Goal: Task Accomplishment & Management: Complete application form

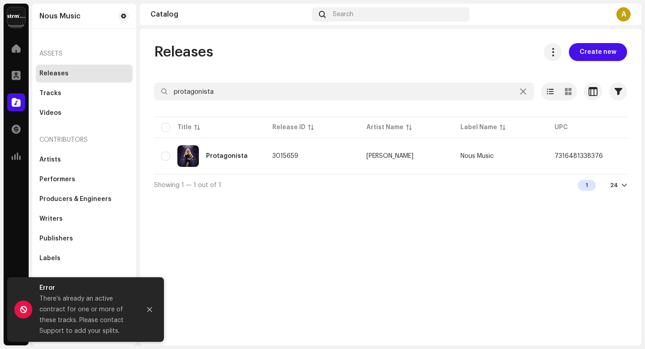
click at [622, 17] on div "A" at bounding box center [624, 14] width 14 height 14
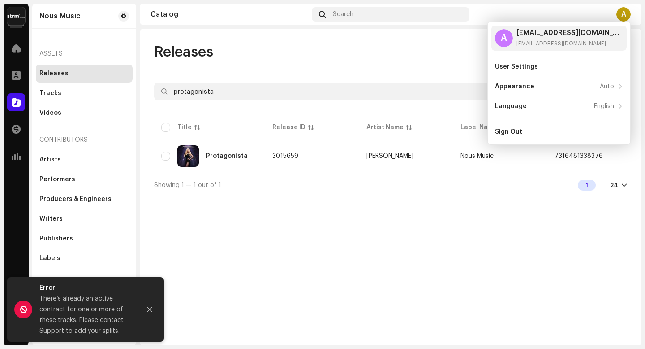
click at [478, 241] on div "Releases Create new protagonista Selected 0 Select all 1 Options Filters Distri…" at bounding box center [391, 187] width 502 height 316
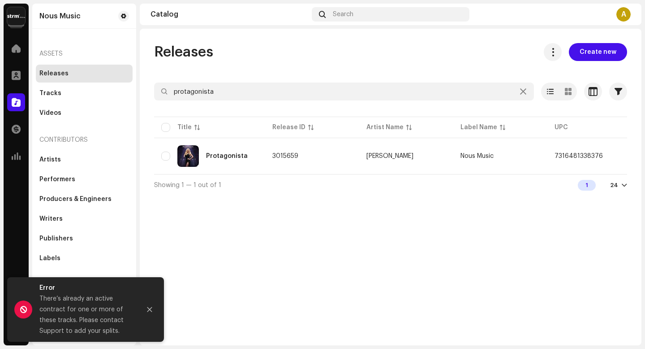
click at [8, 20] on img at bounding box center [16, 16] width 18 height 18
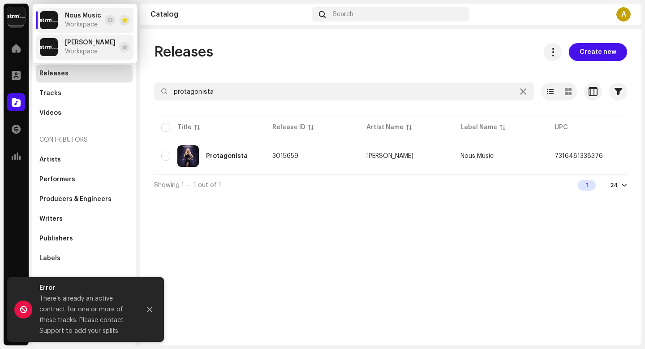
click at [110, 52] on div "antonia perisse de farias Workspace" at bounding box center [90, 47] width 51 height 16
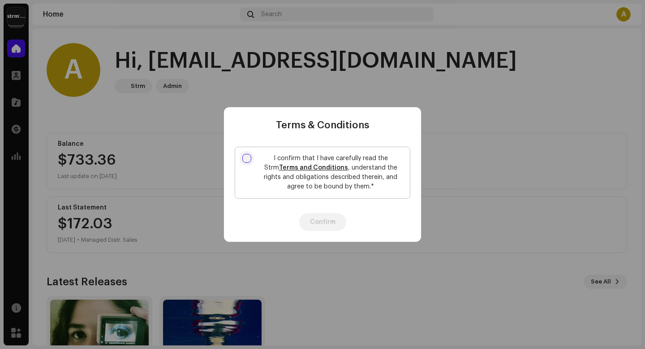
click at [246, 158] on input "I confirm that I have carefully read the Strm Terms and Conditions , understand…" at bounding box center [246, 158] width 9 height 9
checkbox input "true"
click at [326, 224] on button "Confirm" at bounding box center [322, 222] width 47 height 18
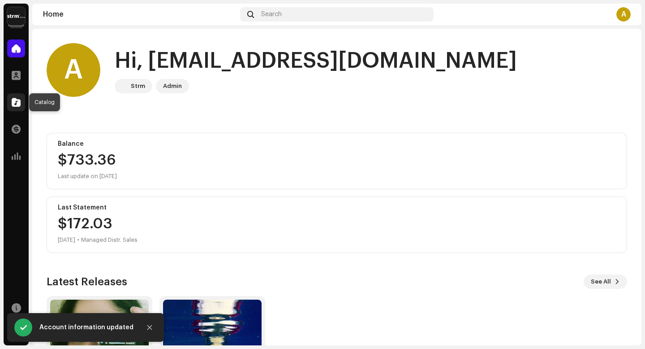
click at [15, 102] on span at bounding box center [16, 102] width 9 height 7
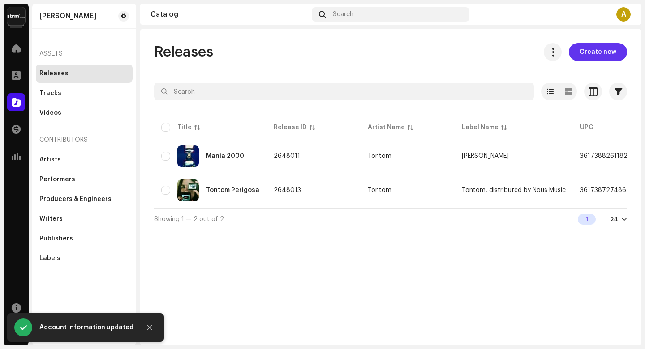
click at [610, 52] on span "Create new" at bounding box center [598, 52] width 37 height 18
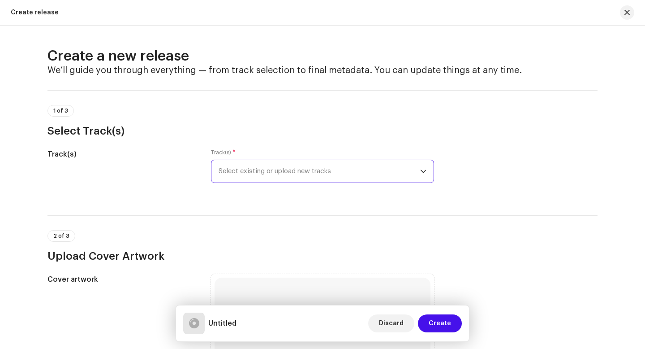
click at [381, 173] on span "Select existing or upload new tracks" at bounding box center [320, 171] width 202 height 22
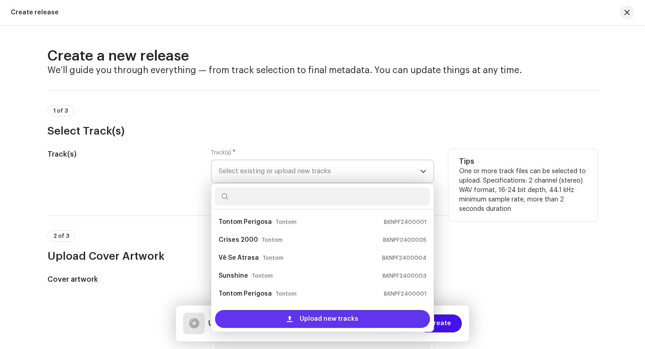
scroll to position [14, 0]
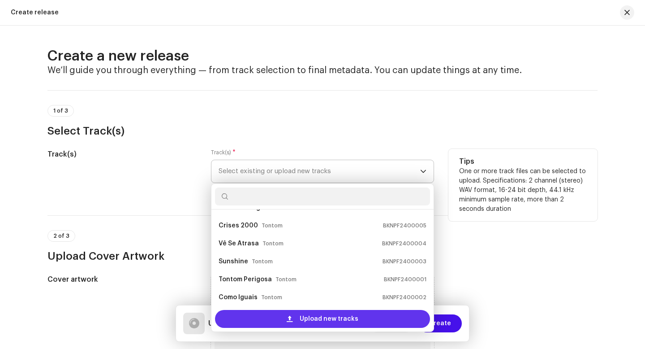
click at [311, 315] on span "Upload new tracks" at bounding box center [329, 319] width 59 height 18
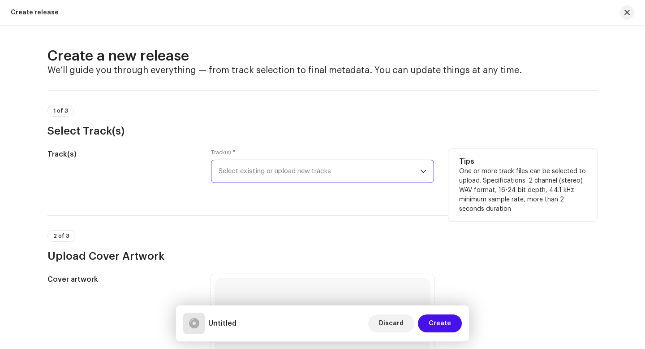
click at [314, 176] on span "Select existing or upload new tracks" at bounding box center [320, 171] width 202 height 22
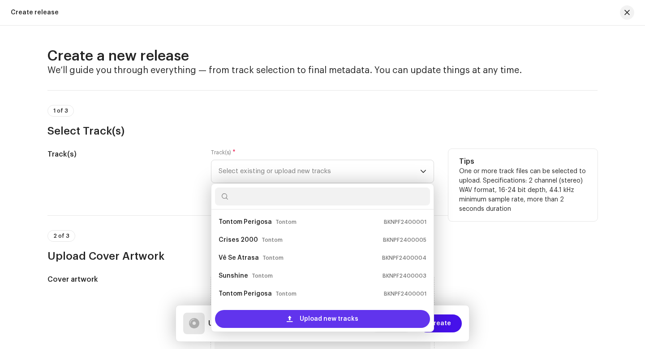
click at [302, 323] on span "Upload new tracks" at bounding box center [329, 319] width 59 height 18
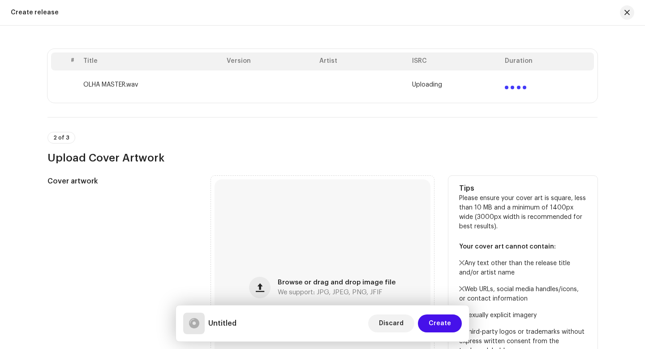
scroll to position [221, 0]
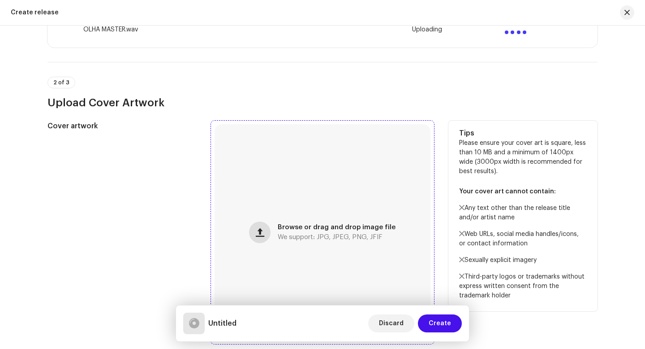
click at [266, 231] on button "button" at bounding box center [260, 232] width 22 height 22
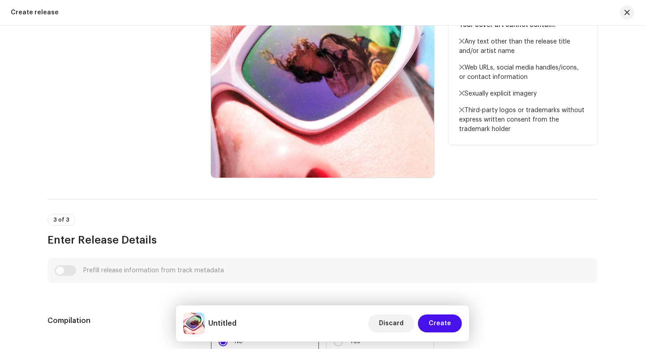
scroll to position [518, 0]
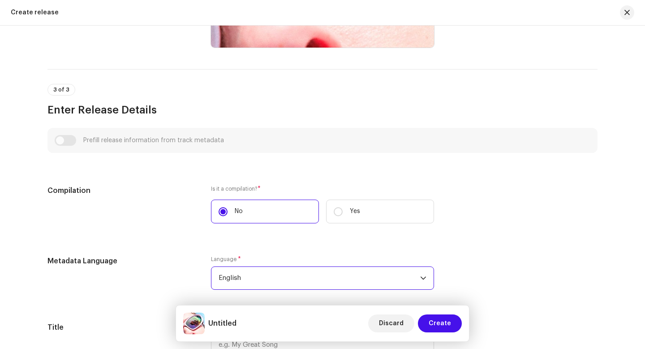
click at [291, 275] on span "English" at bounding box center [320, 278] width 202 height 22
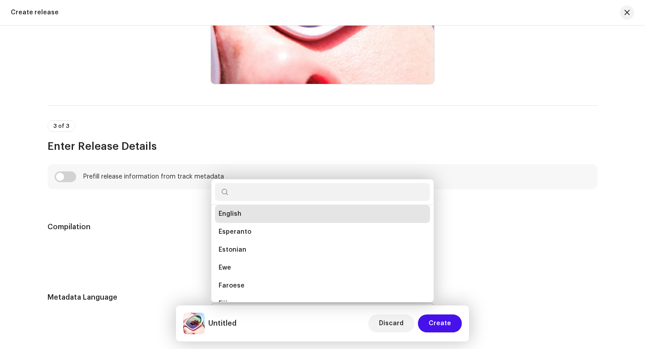
scroll to position [553, 0]
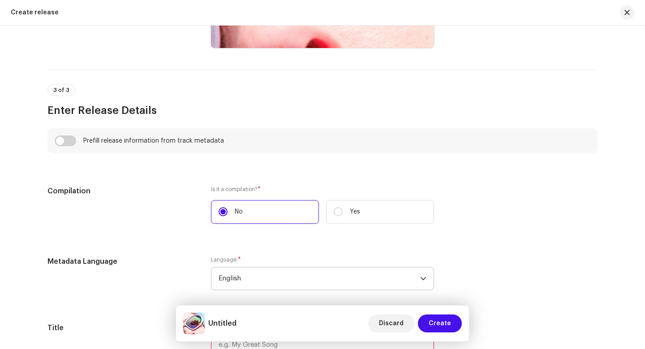
click at [291, 275] on span "English" at bounding box center [320, 278] width 202 height 22
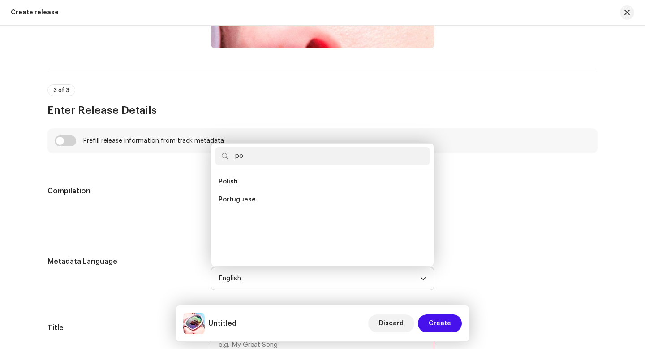
scroll to position [0, 0]
type input "po"
click at [280, 208] on li "Portuguese" at bounding box center [322, 199] width 215 height 18
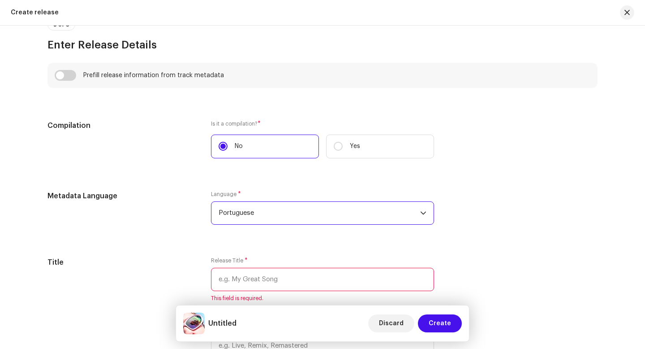
scroll to position [682, 0]
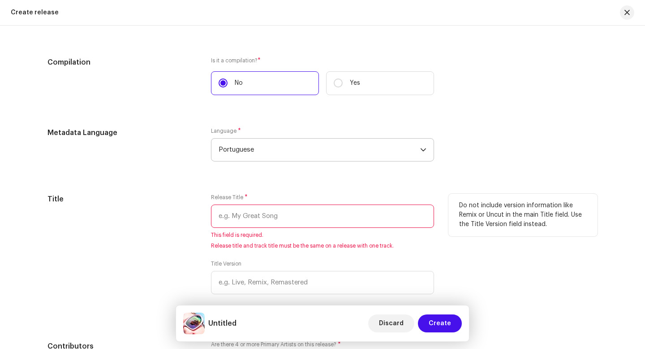
click at [312, 218] on input "text" at bounding box center [322, 215] width 223 height 23
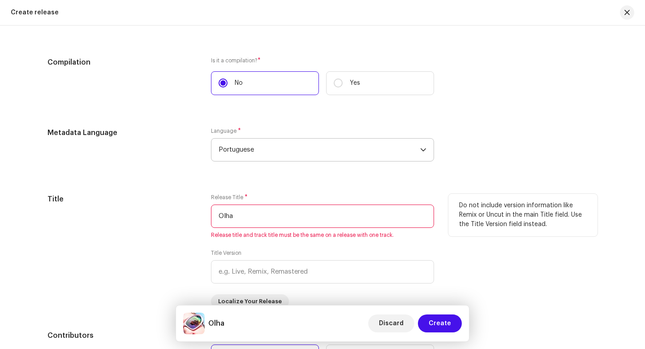
type input "Olha"
click at [526, 274] on div "Do not include version information like Remix or Uncut in the main Title field.…" at bounding box center [523, 251] width 149 height 115
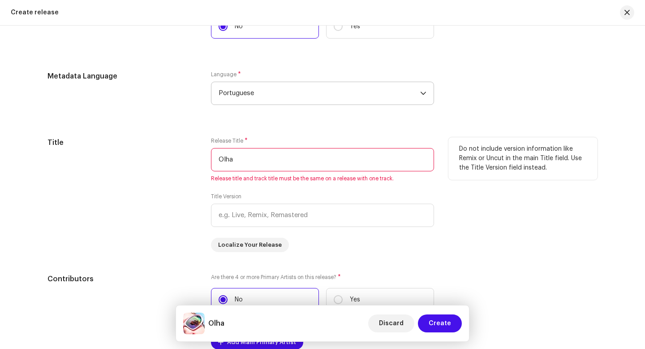
scroll to position [831, 0]
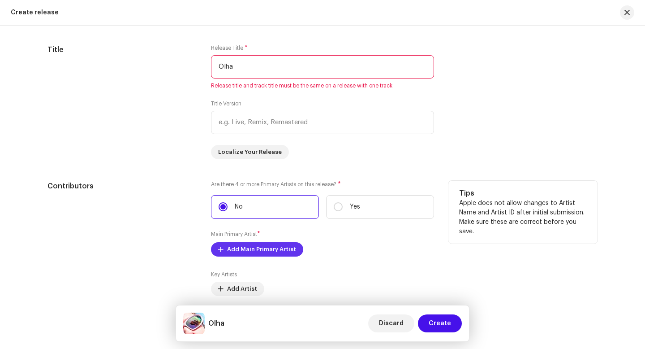
click at [272, 253] on span "Add Main Primary Artist" at bounding box center [261, 249] width 69 height 18
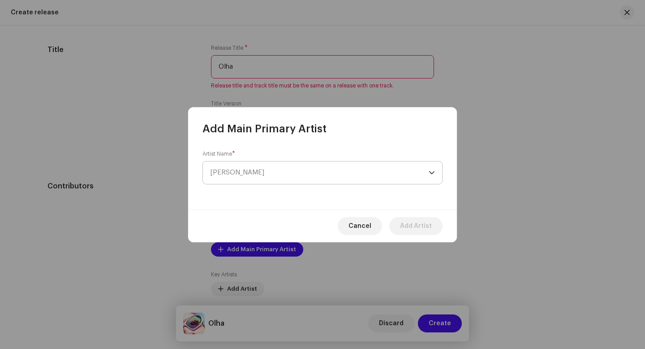
click at [271, 177] on span "[PERSON_NAME]" at bounding box center [319, 172] width 219 height 22
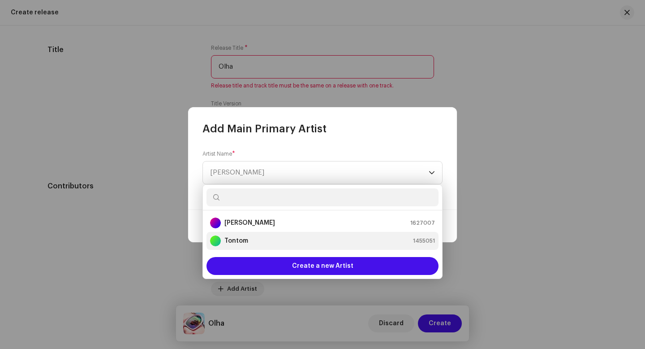
click at [272, 243] on div "Tontom 1455051" at bounding box center [322, 240] width 225 height 11
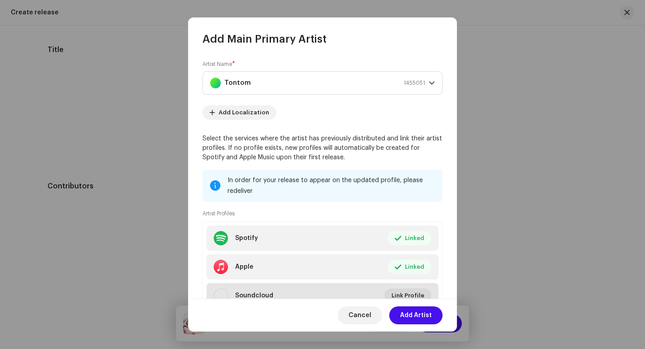
scroll to position [39, 0]
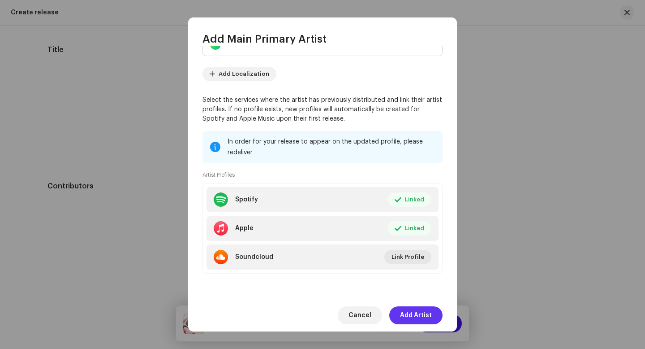
click at [417, 314] on span "Add Artist" at bounding box center [416, 315] width 32 height 18
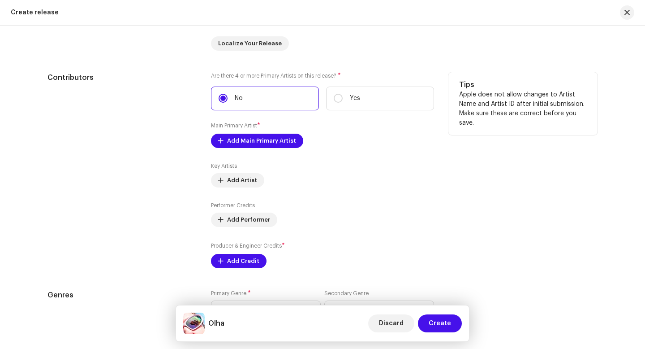
scroll to position [986, 0]
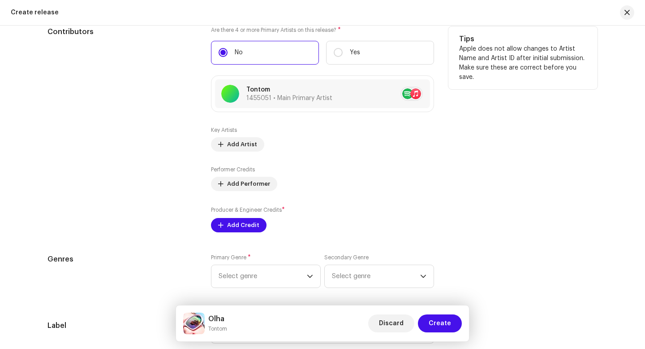
click at [369, 202] on div "Key Artists Add Artist Performer Credits Add Performer Producer & Engineer Cred…" at bounding box center [322, 179] width 223 height 106
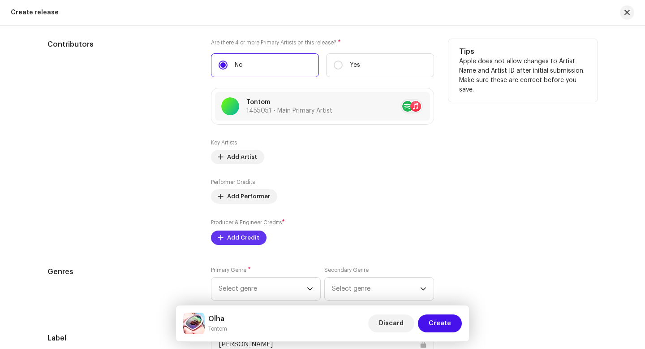
click at [246, 234] on span "Add Credit" at bounding box center [243, 238] width 32 height 18
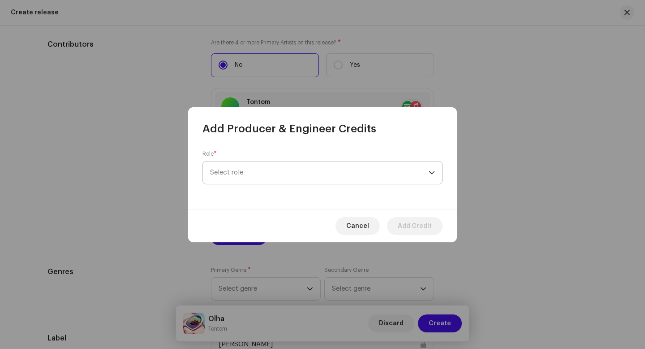
click at [280, 174] on span "Select role" at bounding box center [319, 172] width 219 height 22
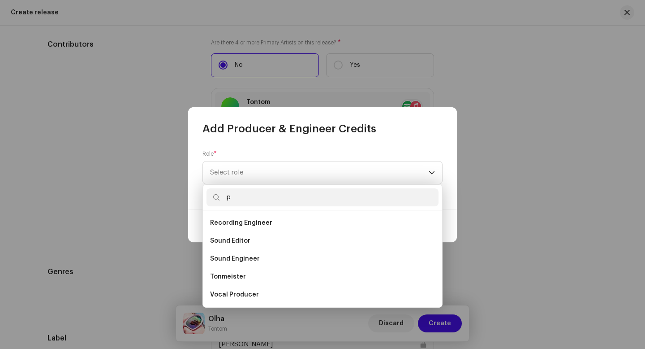
scroll to position [36, 0]
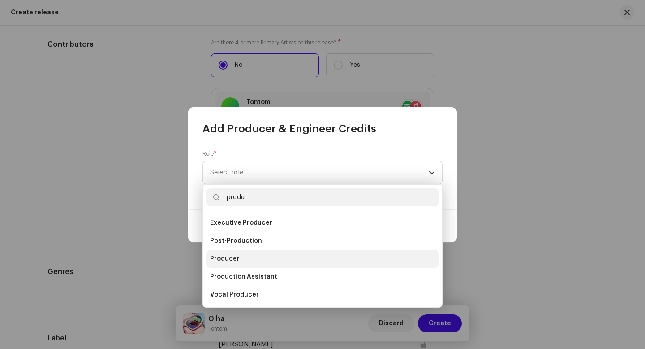
type input "produ"
click at [270, 256] on li "Producer" at bounding box center [323, 259] width 232 height 18
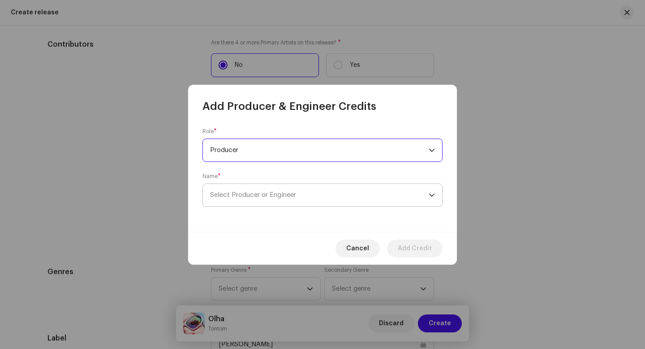
click at [282, 199] on span "Select Producer or Engineer" at bounding box center [319, 195] width 219 height 22
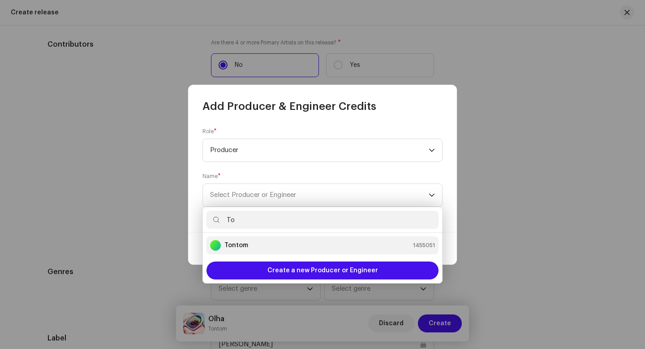
type input "To"
click at [288, 245] on div "Tontom 1455051" at bounding box center [322, 245] width 225 height 11
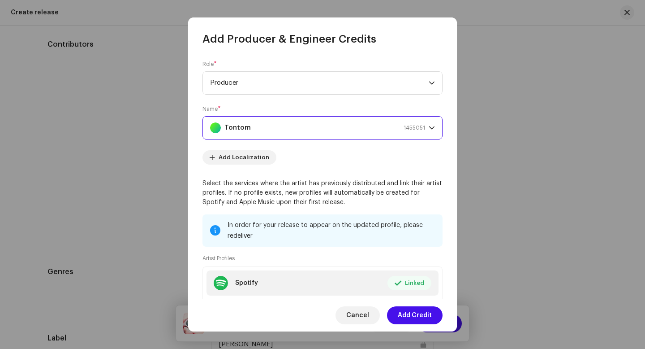
scroll to position [84, 0]
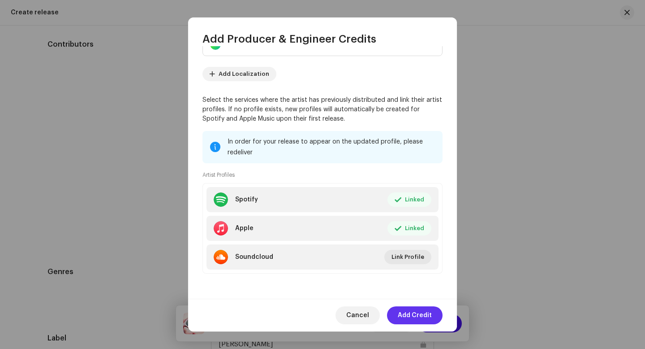
click at [427, 315] on span "Add Credit" at bounding box center [415, 315] width 34 height 18
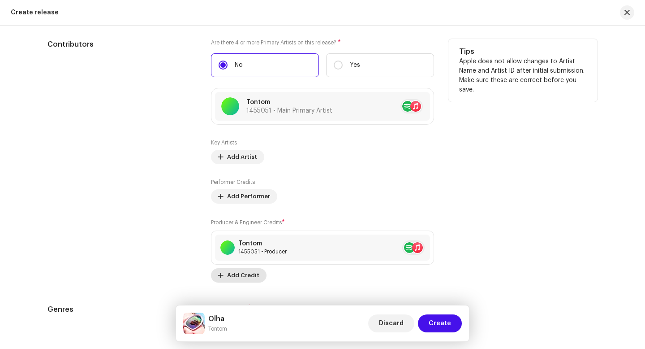
click at [243, 278] on span "Add Credit" at bounding box center [243, 275] width 32 height 18
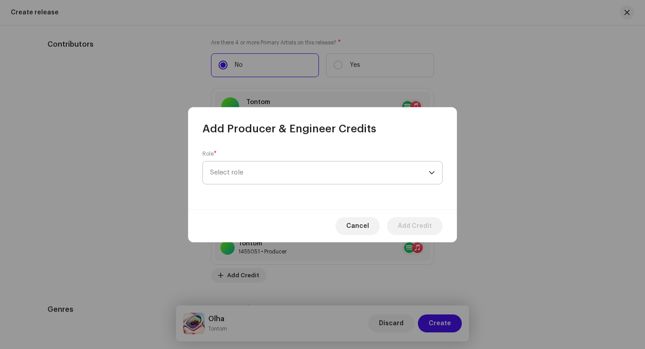
click at [270, 172] on span "Select role" at bounding box center [319, 172] width 219 height 22
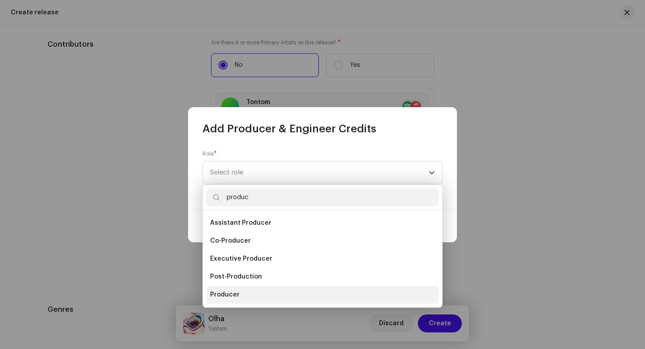
type input "produc"
click at [284, 289] on li "Producer" at bounding box center [323, 294] width 232 height 18
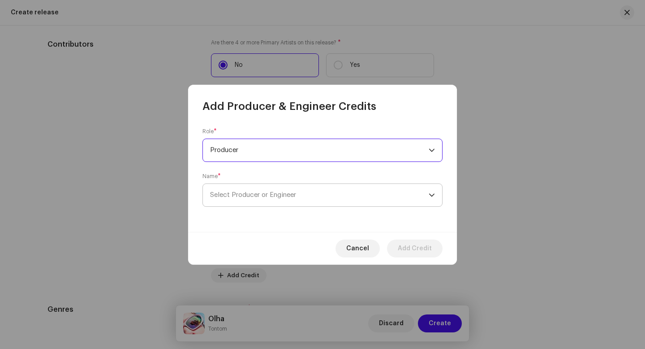
click at [290, 187] on span "Select Producer or Engineer" at bounding box center [319, 195] width 219 height 22
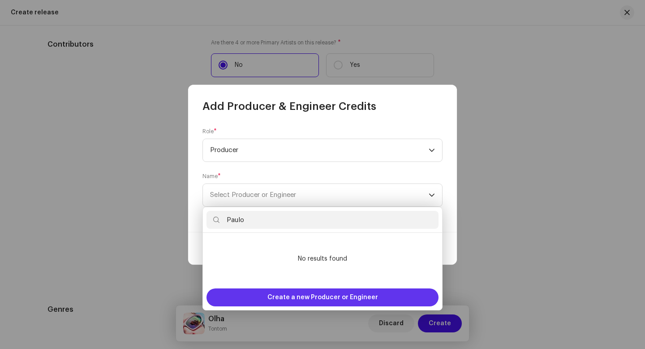
type input "Paulo"
click at [311, 294] on span "Create a new Producer or Engineer" at bounding box center [323, 297] width 111 height 18
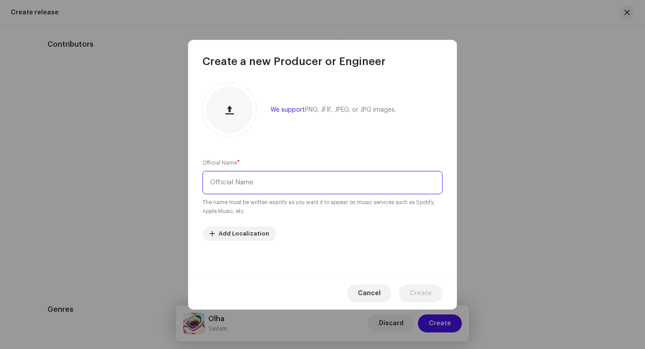
click at [291, 190] on input "text" at bounding box center [323, 182] width 240 height 23
type input "[PERSON_NAME]"
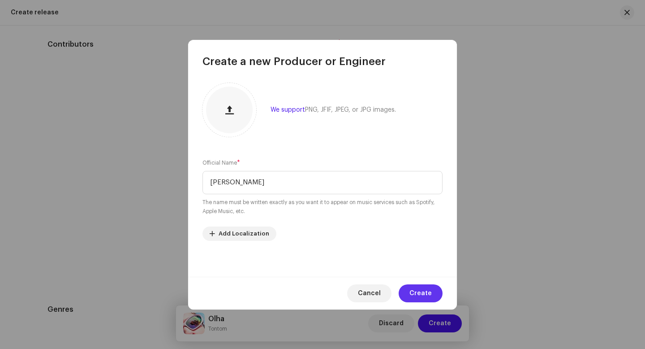
click at [441, 296] on button "Create" at bounding box center [421, 293] width 44 height 18
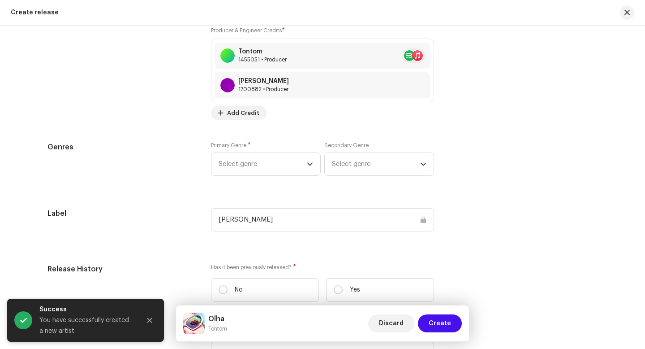
scroll to position [1178, 0]
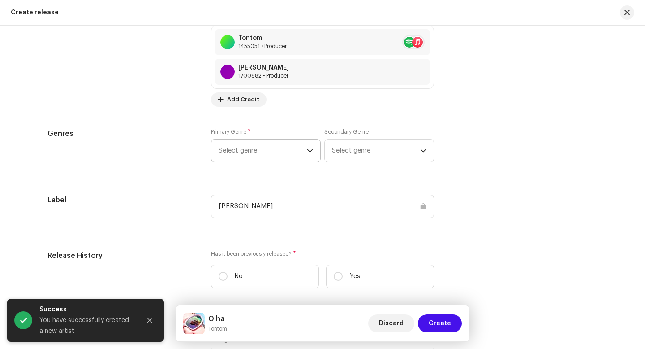
click at [278, 146] on span "Select genre" at bounding box center [263, 150] width 88 height 22
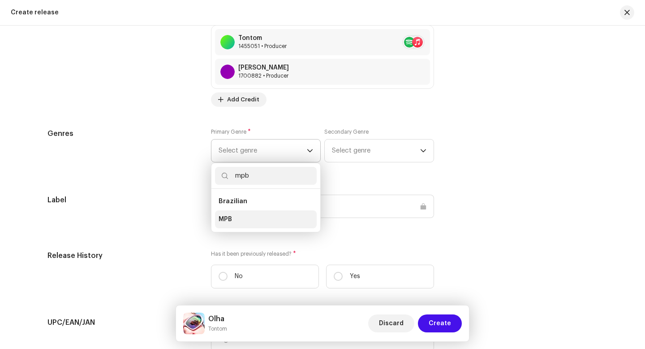
type input "mpb"
click at [273, 221] on li "MPB" at bounding box center [266, 219] width 102 height 18
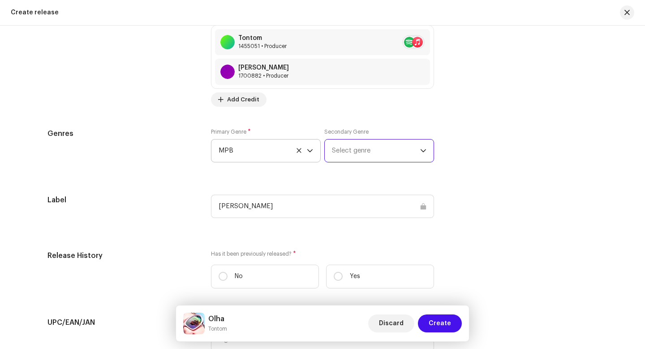
click at [365, 150] on span "Select genre" at bounding box center [376, 150] width 88 height 22
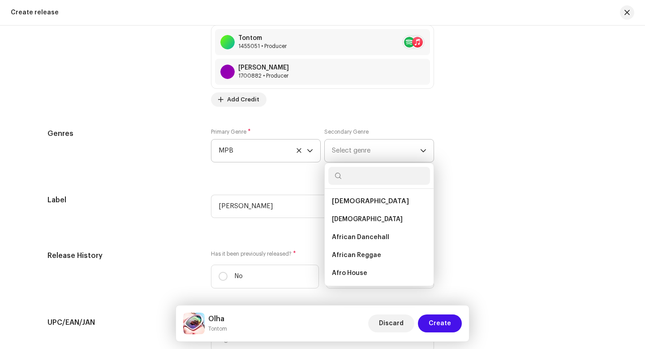
type input "["
type input "p"
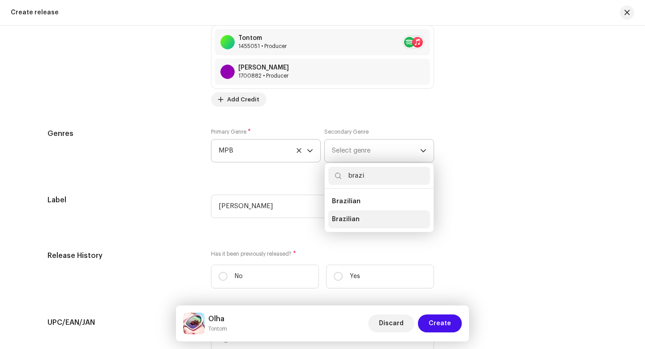
type input "brazi"
click at [366, 220] on li "Brazilian" at bounding box center [380, 219] width 102 height 18
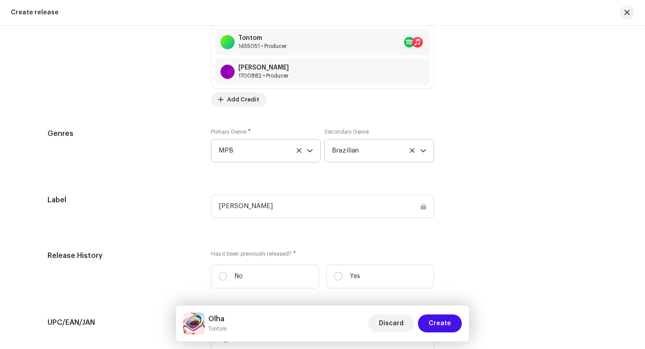
click at [474, 227] on div "Label [PERSON_NAME]" at bounding box center [323, 212] width 550 height 34
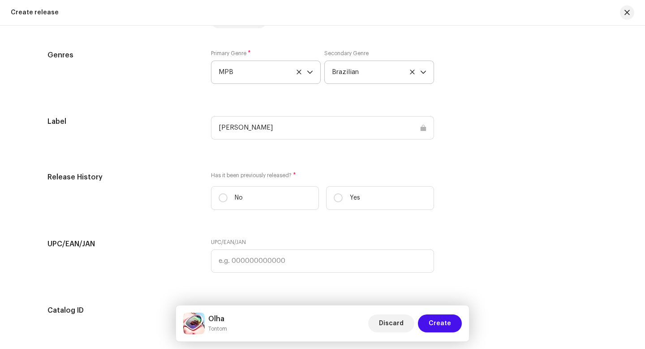
scroll to position [1277, 0]
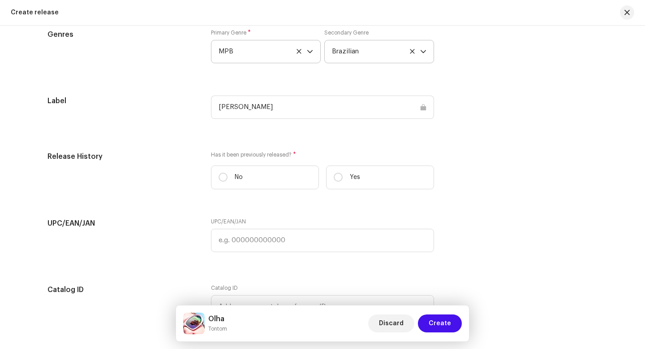
click at [325, 103] on div "[PERSON_NAME]" at bounding box center [322, 106] width 223 height 23
click at [415, 106] on div "[PERSON_NAME]" at bounding box center [322, 106] width 223 height 23
click at [423, 107] on div "[PERSON_NAME]" at bounding box center [322, 106] width 223 height 23
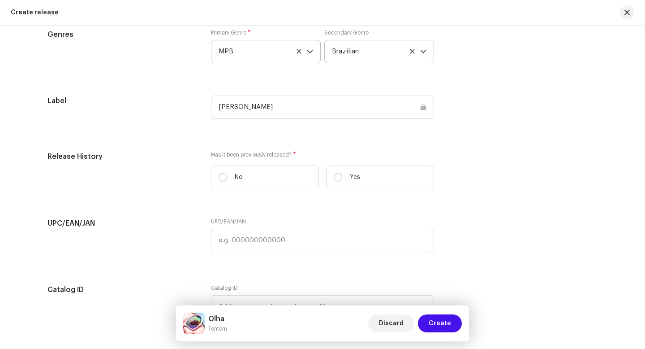
click at [423, 107] on div "[PERSON_NAME]" at bounding box center [322, 106] width 223 height 23
click at [359, 104] on div "[PERSON_NAME]" at bounding box center [322, 106] width 223 height 23
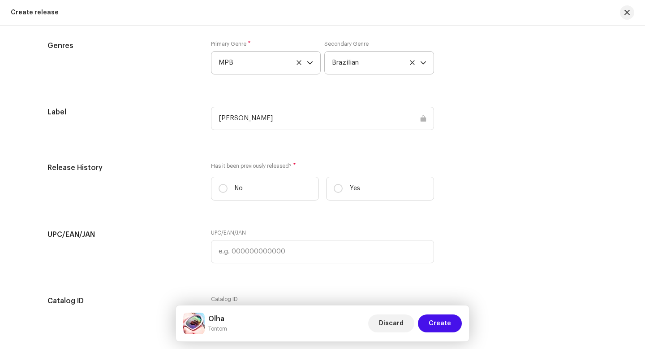
scroll to position [1260, 0]
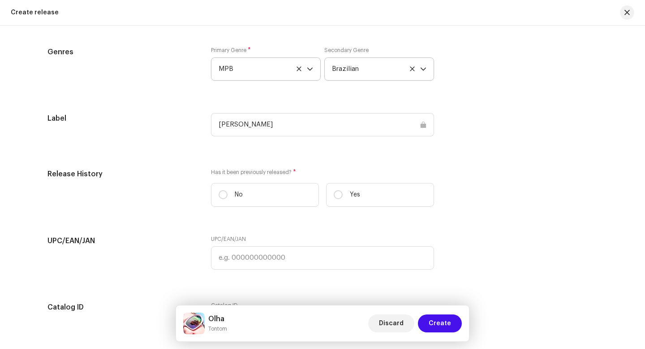
click at [419, 130] on div "[PERSON_NAME]" at bounding box center [322, 124] width 223 height 23
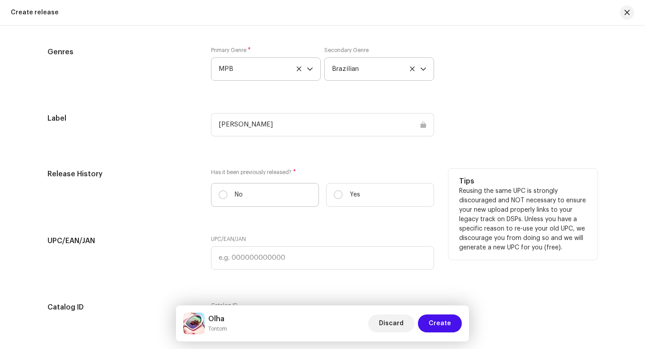
click at [273, 199] on label "No" at bounding box center [265, 195] width 108 height 24
click at [228, 199] on input "No" at bounding box center [223, 194] width 9 height 9
radio input "true"
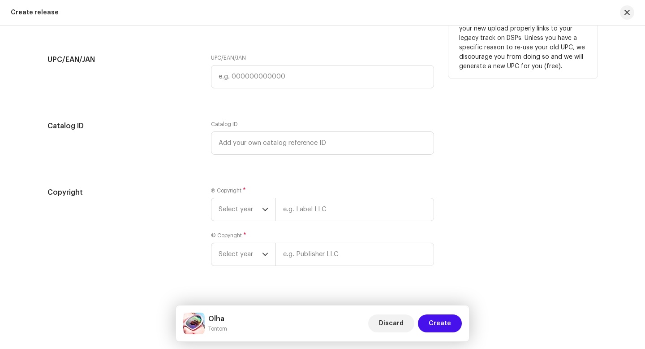
scroll to position [1437, 0]
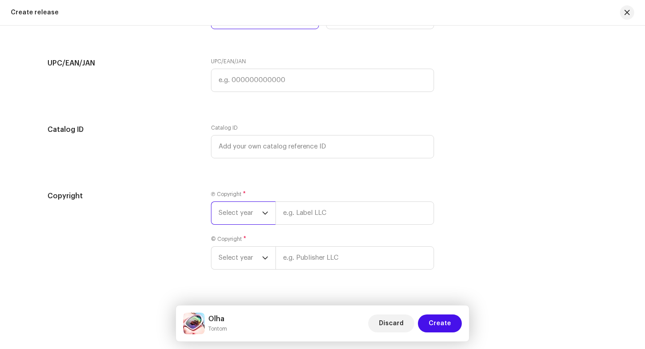
click at [249, 214] on span "Select year" at bounding box center [240, 213] width 43 height 22
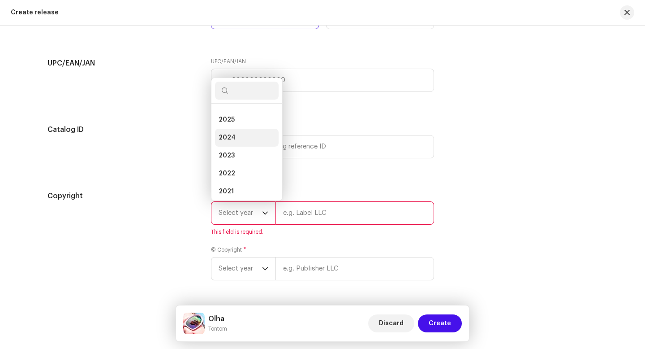
scroll to position [0, 0]
click at [247, 137] on li "2025" at bounding box center [247, 134] width 64 height 18
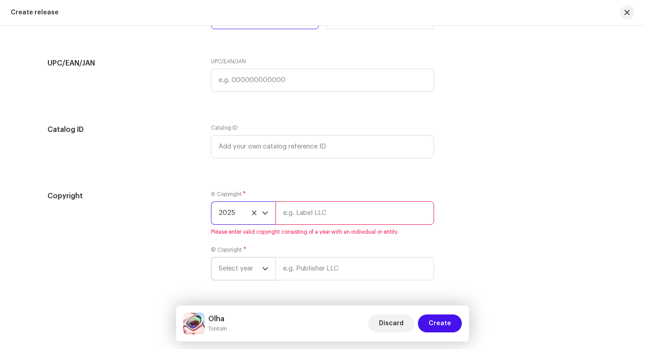
click at [240, 261] on span "Select year" at bounding box center [240, 268] width 43 height 22
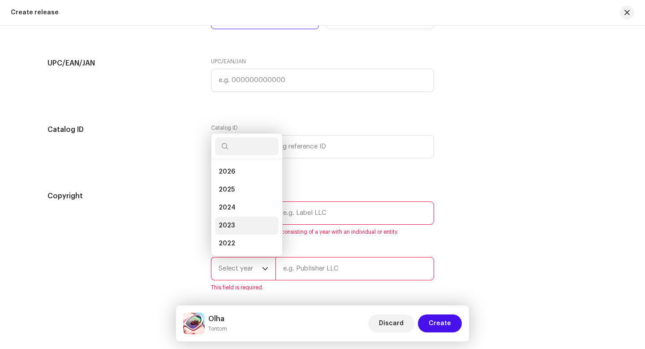
scroll to position [14, 0]
click at [239, 177] on li "2025" at bounding box center [247, 175] width 64 height 18
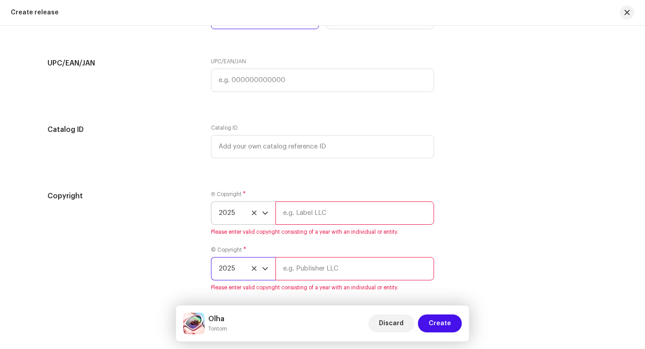
click at [329, 222] on input "text" at bounding box center [355, 212] width 159 height 23
type input "Tontom, distributed by Nous Music"
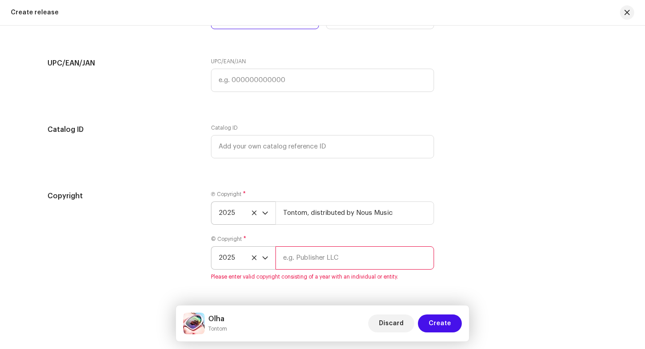
click at [339, 268] on input "text" at bounding box center [355, 257] width 159 height 23
type input "Tontom, distributed by Nous Music"
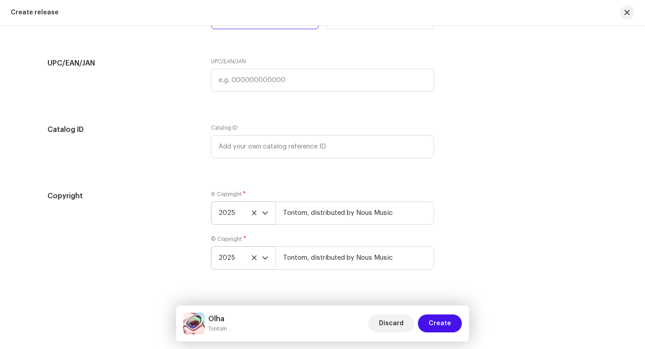
click at [488, 276] on div "Copyright Ⓟ Copyright * 2025 Tontom, distributed by Nous Music © Copyright * 20…" at bounding box center [323, 235] width 550 height 90
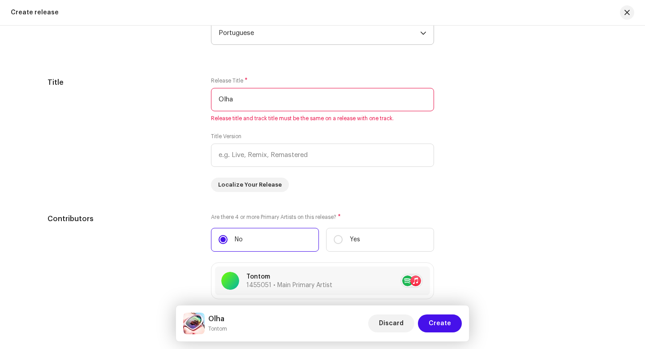
scroll to position [694, 0]
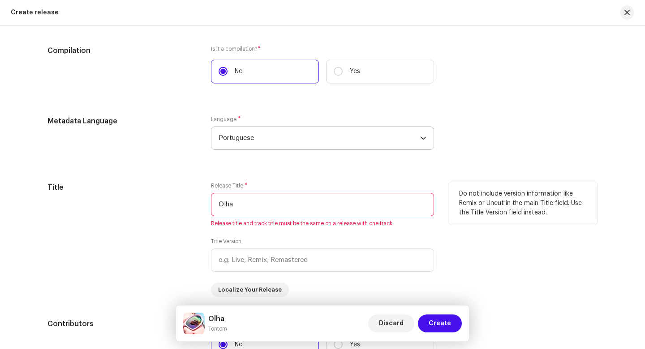
click at [414, 208] on input "Olha" at bounding box center [322, 204] width 223 height 23
click at [504, 155] on div "Metadata Language Language * Portuguese" at bounding box center [323, 138] width 550 height 45
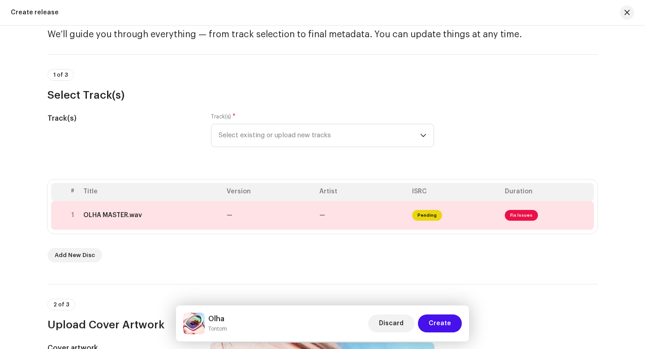
scroll to position [0, 0]
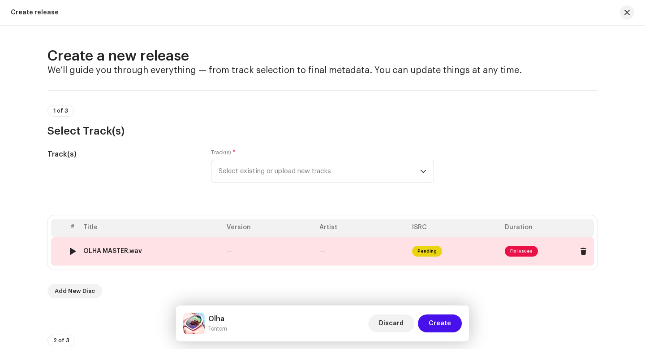
click at [344, 242] on td "—" at bounding box center [362, 251] width 93 height 29
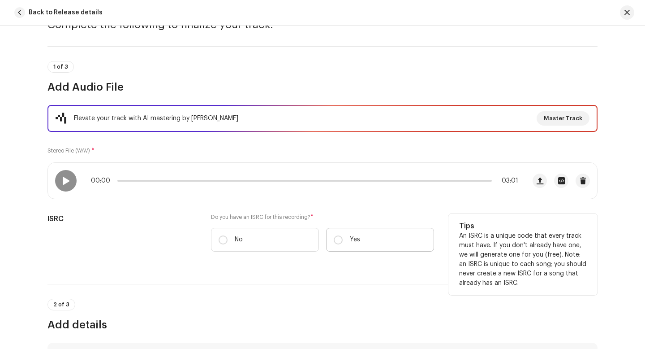
click at [362, 243] on label "Yes" at bounding box center [380, 240] width 108 height 24
click at [343, 243] on input "Yes" at bounding box center [338, 239] width 9 height 9
radio input "true"
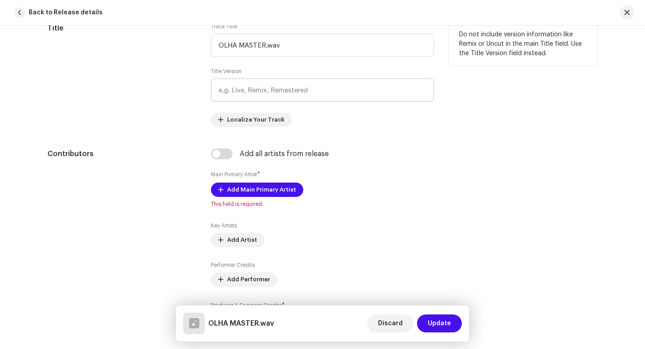
scroll to position [415, 0]
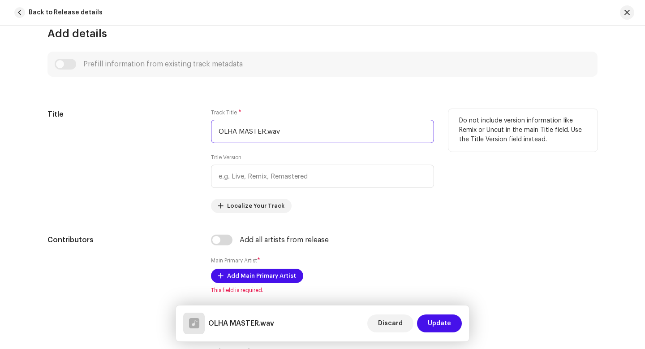
drag, startPoint x: 282, startPoint y: 135, endPoint x: 192, endPoint y: 128, distance: 90.0
click at [192, 128] on div "Title Track Title * OLHA MASTER.wav Title Version Localize Your Track Do not in…" at bounding box center [323, 161] width 550 height 104
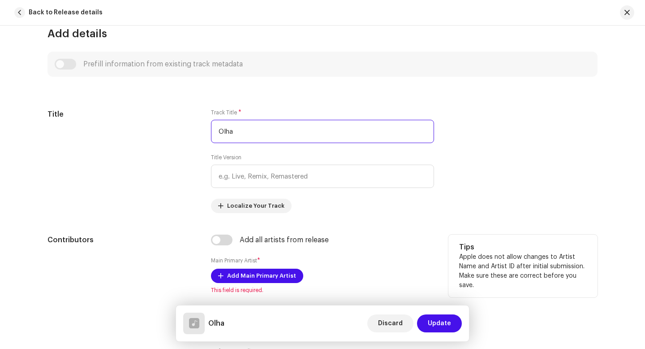
type input "Olha"
click at [506, 257] on p "Apple does not allow changes to Artist Name and Artist ID after initial submiss…" at bounding box center [523, 271] width 128 height 38
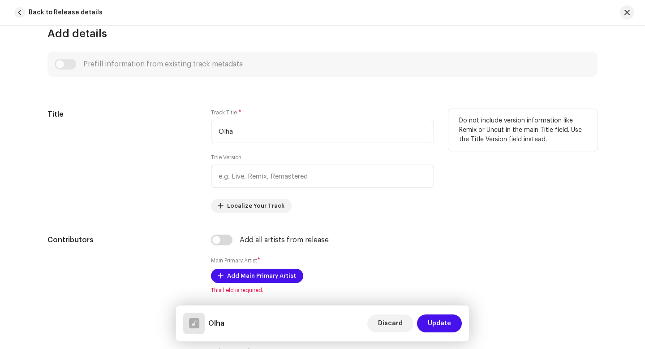
click at [491, 148] on div "Do not include version information like Remix or Uncut in the main Title field.…" at bounding box center [523, 130] width 149 height 43
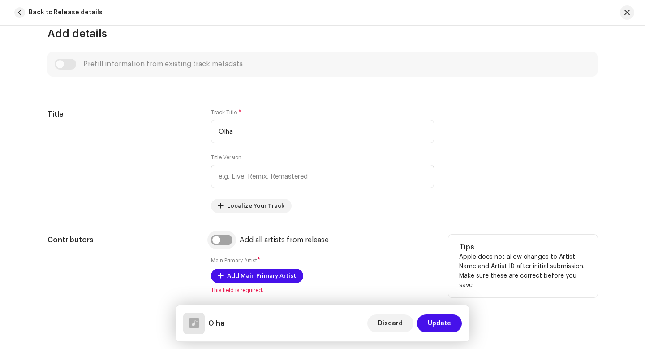
click at [227, 238] on input "checkbox" at bounding box center [222, 239] width 22 height 11
checkbox input "true"
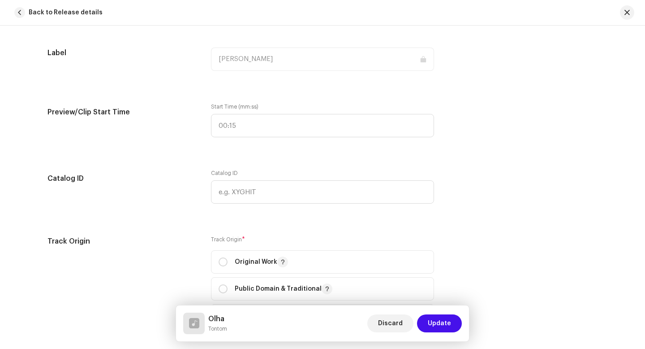
scroll to position [1088, 0]
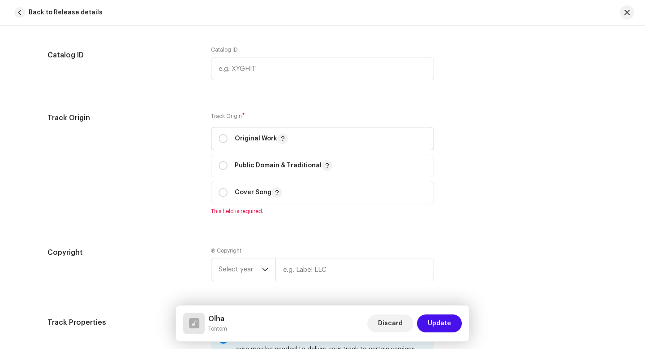
click at [251, 147] on span "Original Work" at bounding box center [323, 138] width 208 height 22
radio input "true"
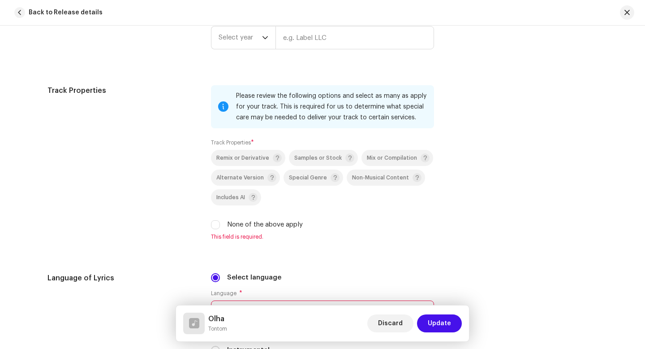
scroll to position [1344, 0]
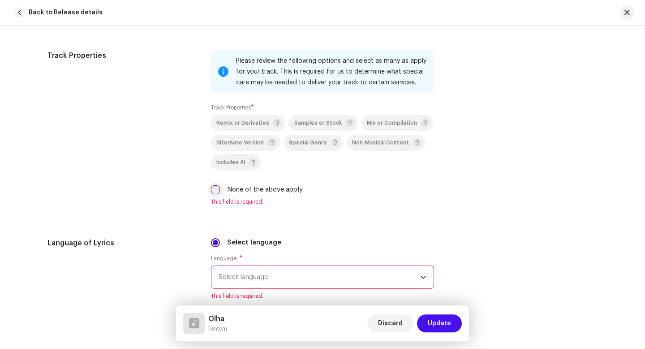
click at [212, 194] on input "None of the above apply" at bounding box center [215, 189] width 9 height 9
checkbox input "true"
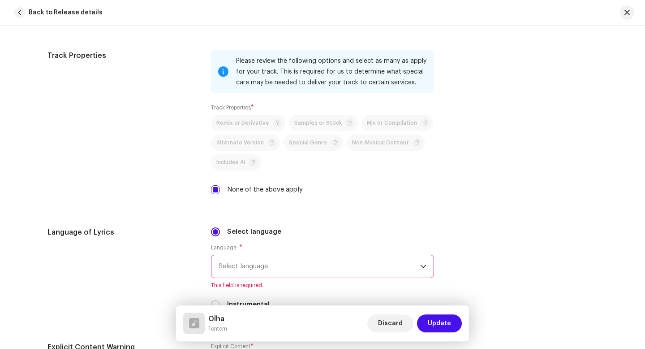
scroll to position [1439, 0]
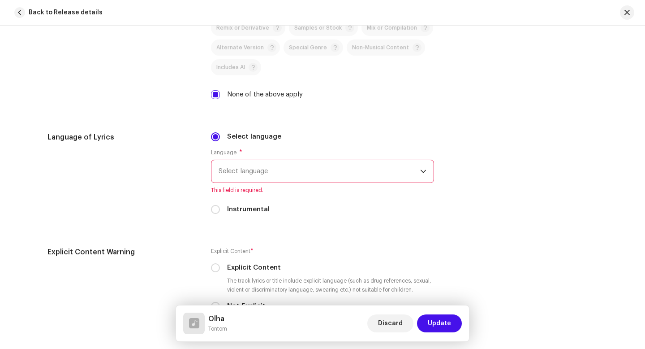
click at [275, 169] on span "Select language" at bounding box center [320, 171] width 202 height 22
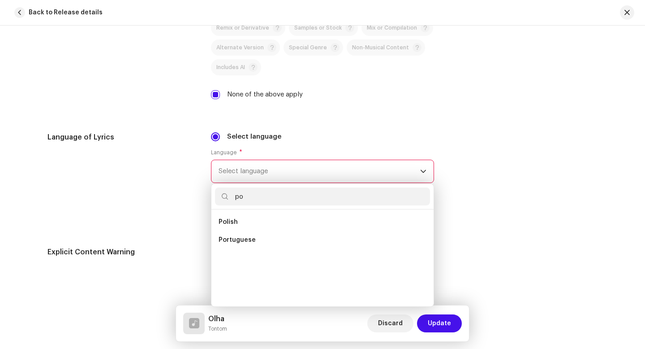
scroll to position [0, 0]
type input "po"
click at [269, 244] on li "Portuguese" at bounding box center [322, 240] width 215 height 18
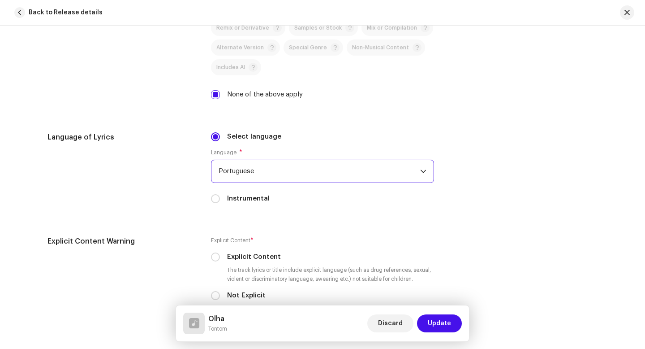
scroll to position [1524, 0]
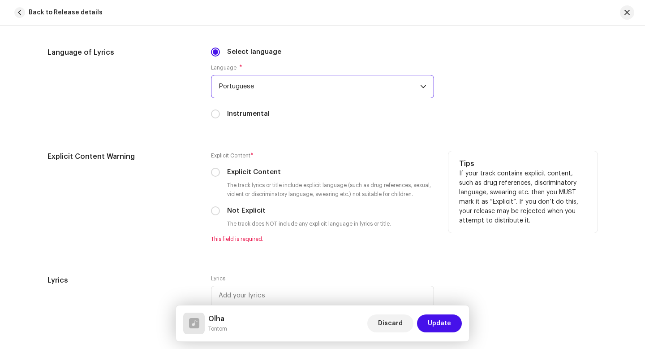
click at [246, 209] on label "Not Explicit" at bounding box center [246, 211] width 39 height 10
click at [220, 209] on input "Not Explicit" at bounding box center [215, 210] width 9 height 9
radio input "true"
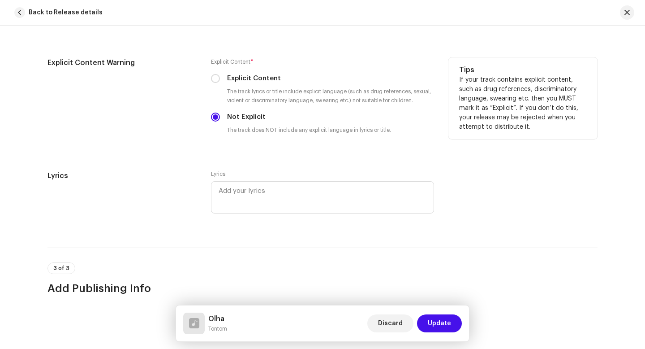
scroll to position [1787, 0]
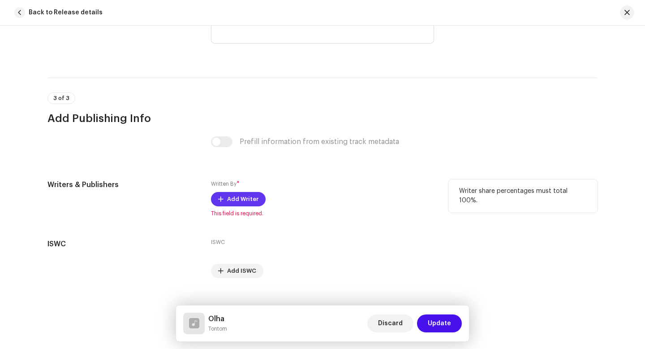
click at [231, 199] on span "Add Writer" at bounding box center [242, 199] width 31 height 18
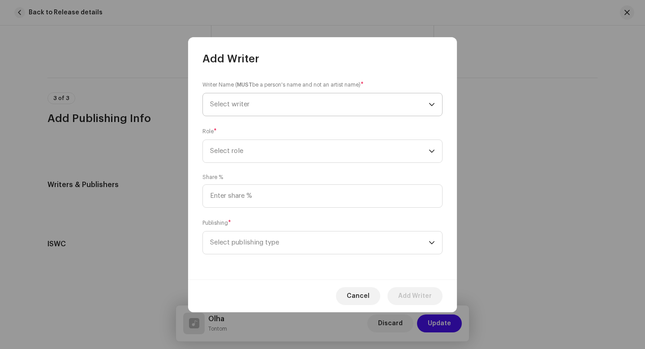
click at [350, 112] on span "Select writer" at bounding box center [319, 104] width 219 height 22
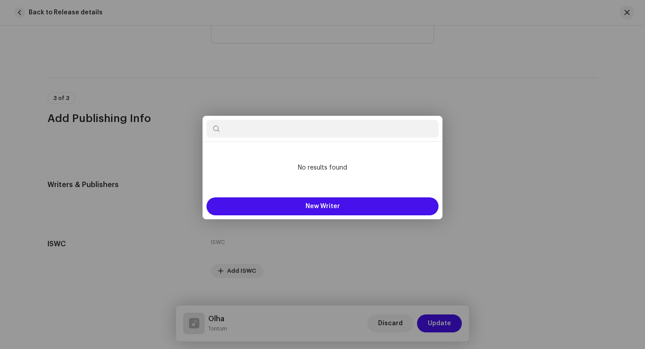
click at [525, 147] on div "Add Writer Writer Name ( MUST be a person's name and not an artist name) * Sele…" at bounding box center [322, 174] width 645 height 349
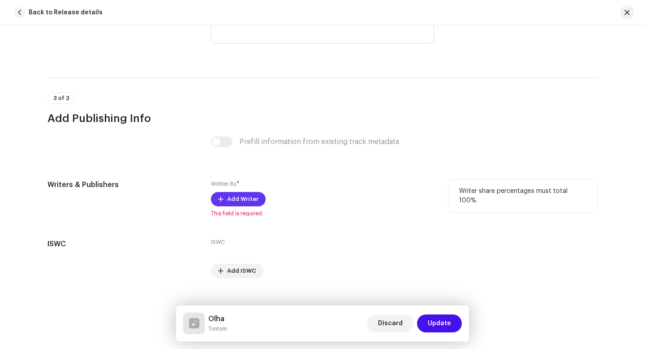
click at [250, 202] on span "Add Writer" at bounding box center [242, 199] width 31 height 18
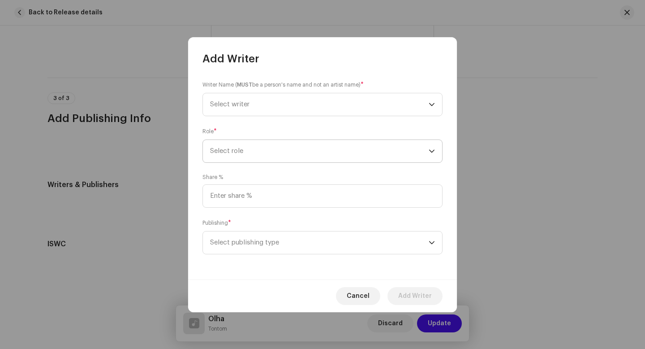
click at [272, 157] on span "Select role" at bounding box center [319, 151] width 219 height 22
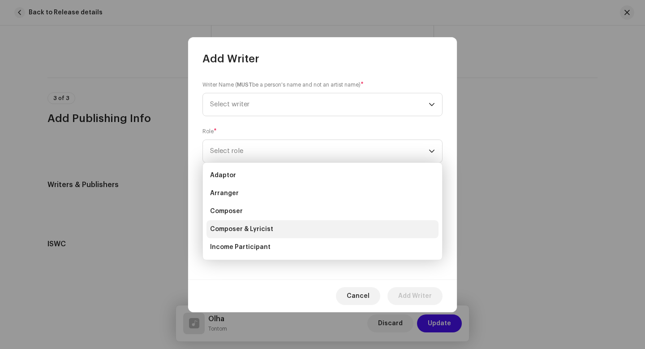
click at [273, 225] on li "Composer & Lyricist" at bounding box center [323, 229] width 232 height 18
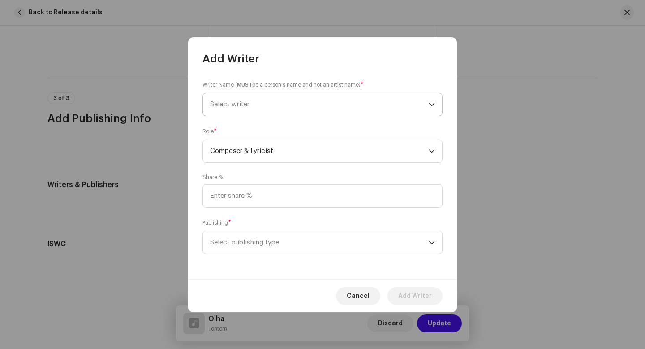
click at [290, 102] on span "Select writer" at bounding box center [319, 104] width 219 height 22
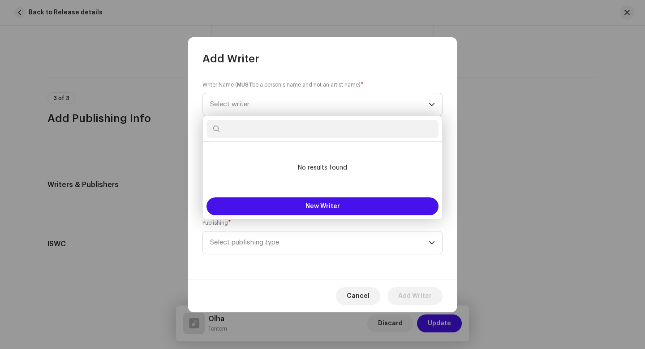
click at [411, 73] on div "Writer Name ( MUST be a person's name and not an artist name) * Select writer R…" at bounding box center [322, 172] width 269 height 213
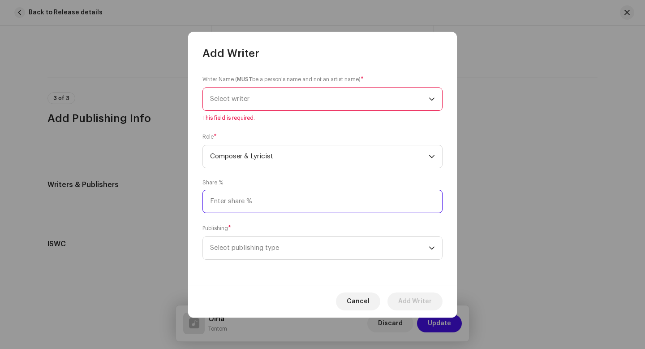
click at [302, 196] on input at bounding box center [323, 201] width 240 height 23
click at [275, 99] on span "Select writer" at bounding box center [319, 99] width 219 height 22
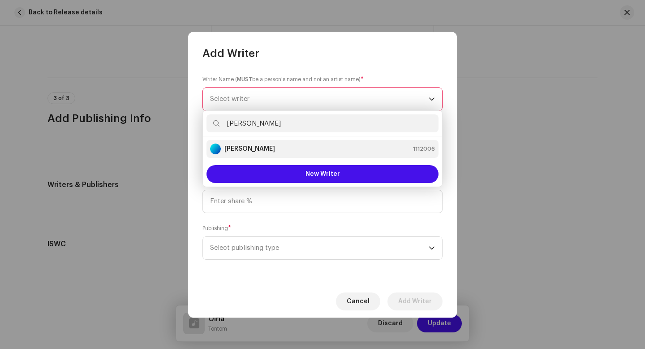
type input "[PERSON_NAME]"
click at [275, 149] on strong "[PERSON_NAME]" at bounding box center [250, 148] width 51 height 9
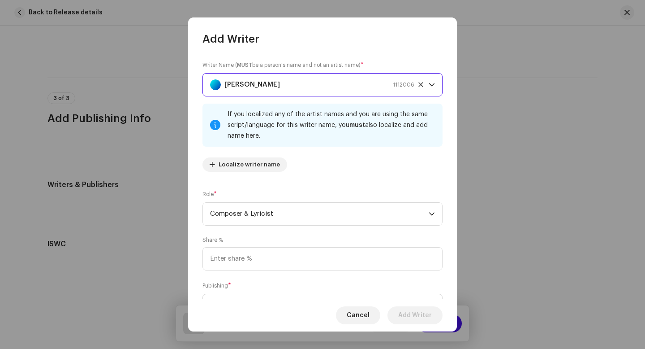
scroll to position [28, 0]
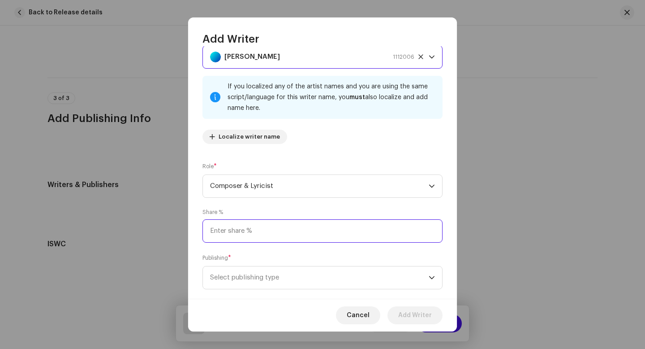
click at [350, 233] on input at bounding box center [323, 230] width 240 height 23
type input "100.00"
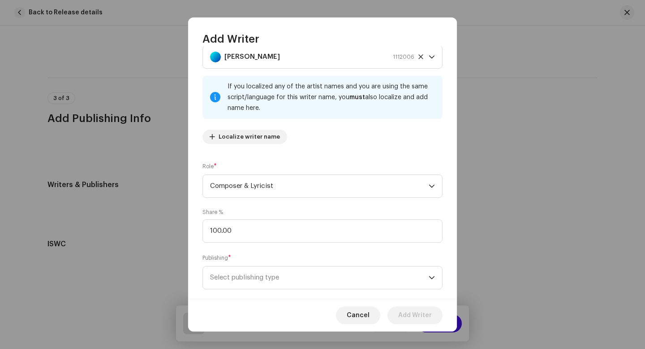
click at [399, 250] on div "Writer Name ( MUST be a person's name and not an artist name) * [PERSON_NAME] 1…" at bounding box center [322, 172] width 269 height 252
click at [372, 275] on span "Select publishing type" at bounding box center [319, 277] width 219 height 22
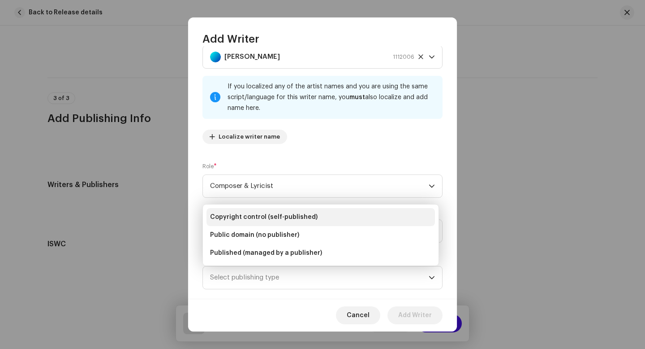
click at [362, 219] on li "Copyright control (self-published)" at bounding box center [321, 217] width 229 height 18
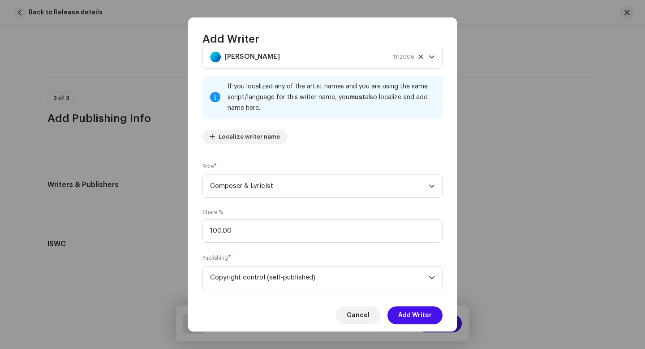
click at [308, 303] on div "Cancel Add Writer" at bounding box center [322, 314] width 269 height 33
click at [413, 317] on span "Add Writer" at bounding box center [415, 315] width 34 height 18
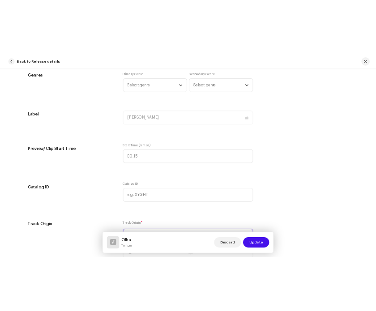
scroll to position [949, 0]
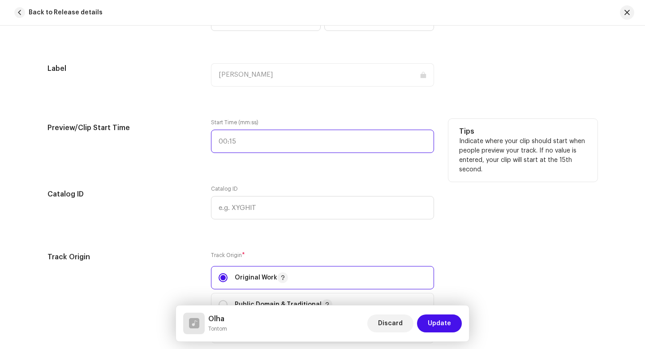
type input ":"
click at [363, 144] on input ":" at bounding box center [322, 141] width 223 height 23
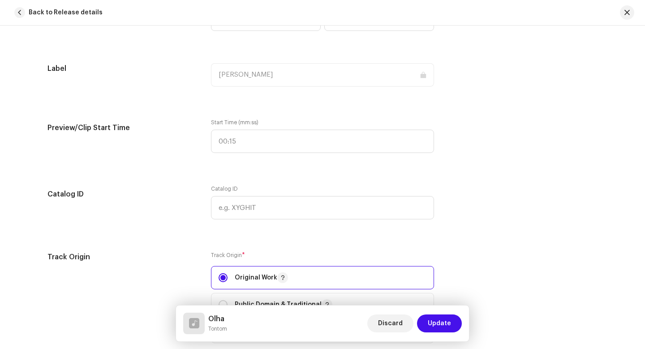
click at [379, 175] on div "Track details Complete the following to finalize your track. 1 of 3 Add Audio F…" at bounding box center [322, 120] width 579 height 2045
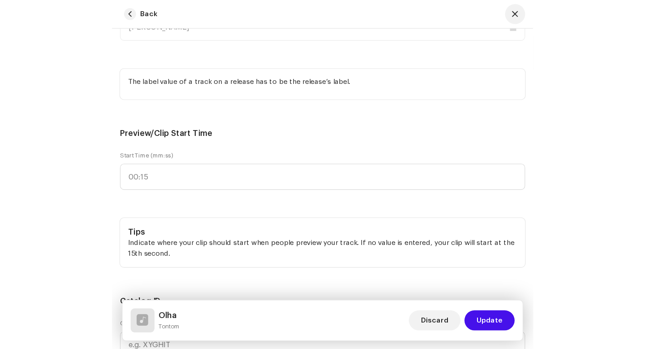
scroll to position [1208, 0]
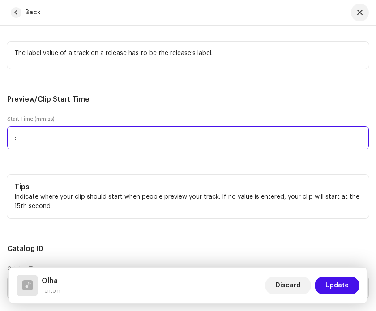
click at [110, 150] on input ":" at bounding box center [188, 137] width 362 height 23
type input "01:03"
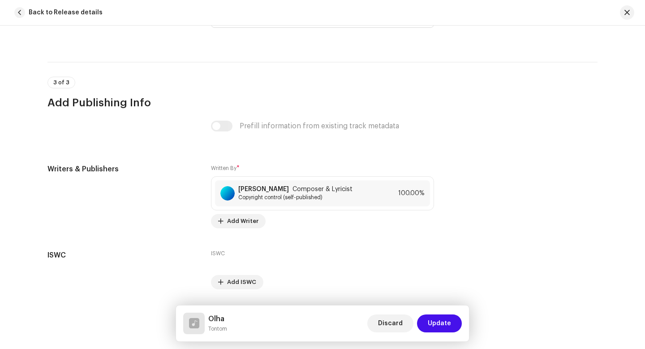
scroll to position [1832, 0]
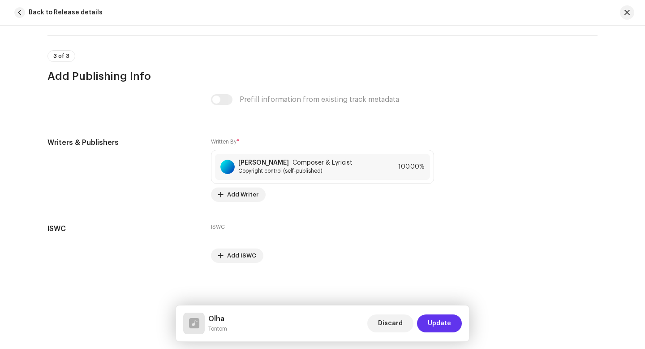
click at [437, 322] on span "Update" at bounding box center [439, 323] width 23 height 18
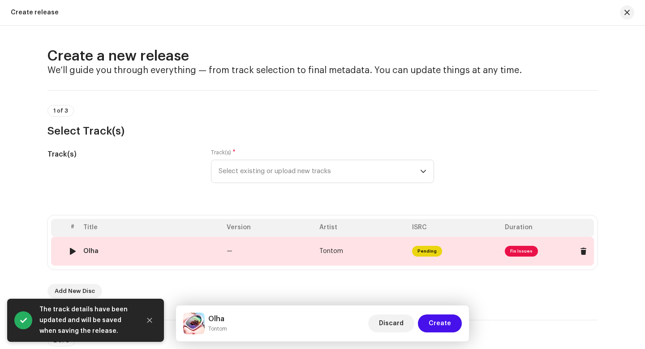
click at [367, 254] on td "Tontom" at bounding box center [362, 251] width 93 height 29
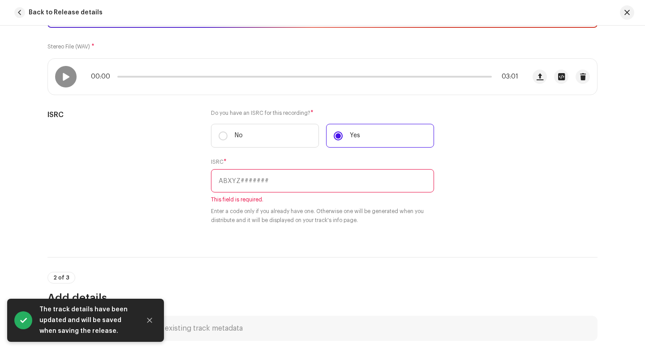
scroll to position [164, 0]
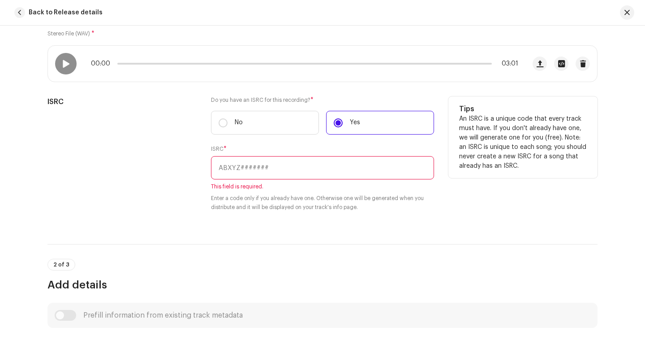
click at [298, 166] on input "text" at bounding box center [322, 167] width 223 height 23
paste input "BKNPF2500001"
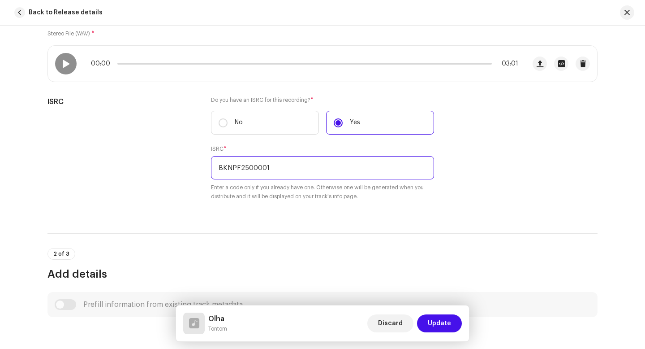
type input "BKNPF2500001"
click at [350, 243] on div "2 of 3 Add details" at bounding box center [323, 257] width 550 height 48
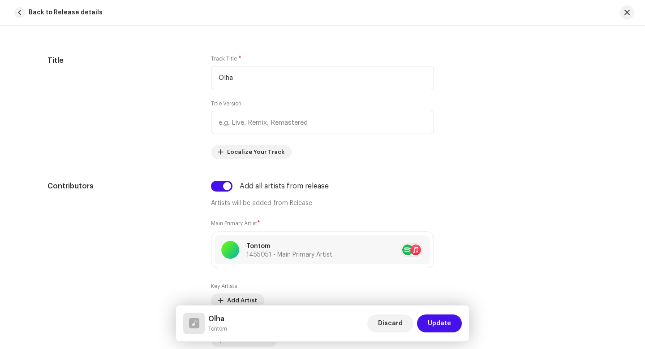
scroll to position [486, 0]
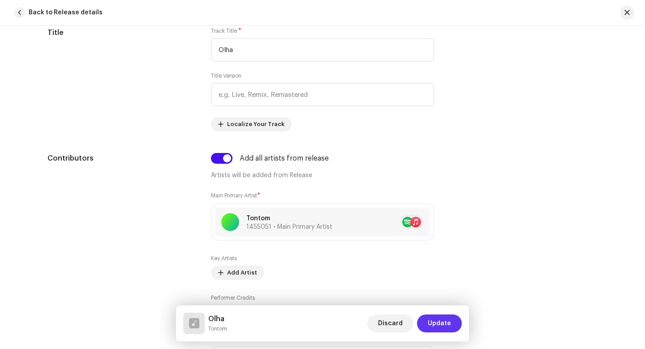
click at [453, 324] on button "Update" at bounding box center [439, 323] width 45 height 18
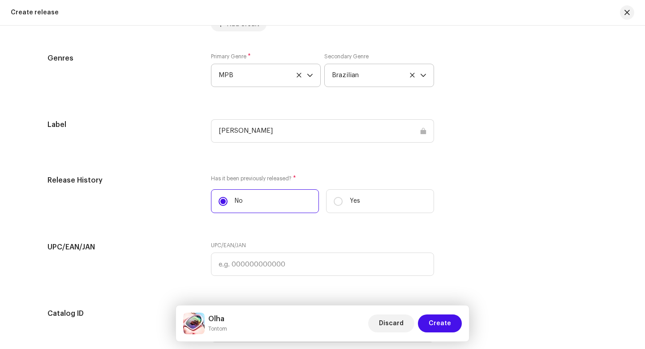
scroll to position [1249, 0]
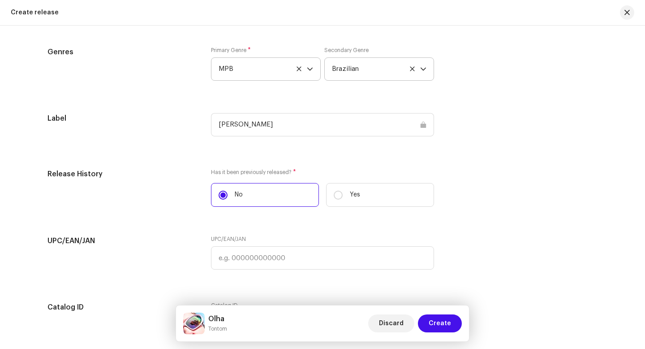
click at [373, 125] on div "[PERSON_NAME]" at bounding box center [322, 124] width 223 height 23
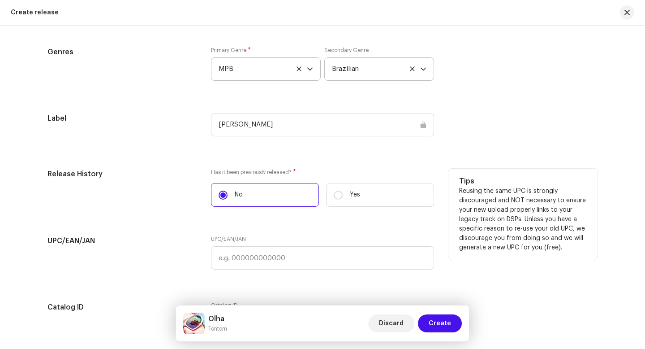
click at [496, 240] on p "Reusing the same UPC is strongly discouraged and NOT necessary to ensure your n…" at bounding box center [523, 219] width 128 height 66
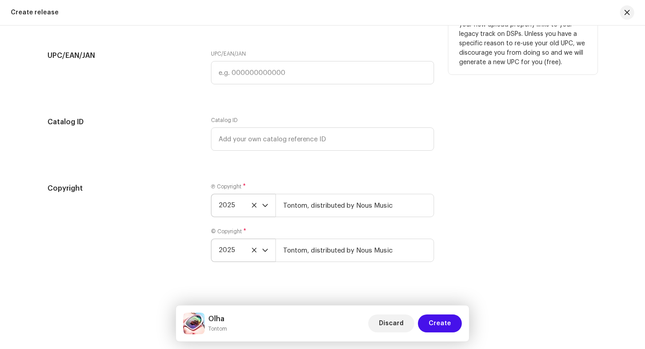
scroll to position [1446, 0]
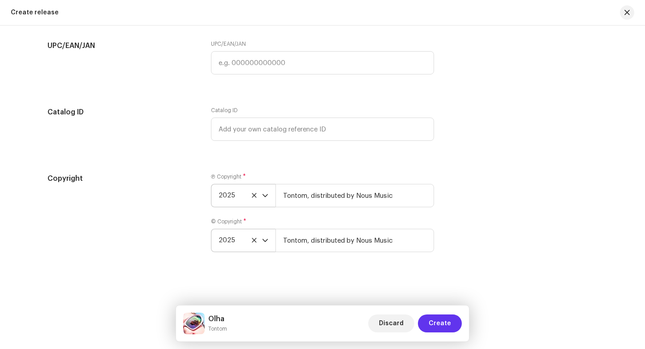
click at [443, 320] on span "Create" at bounding box center [440, 323] width 22 height 18
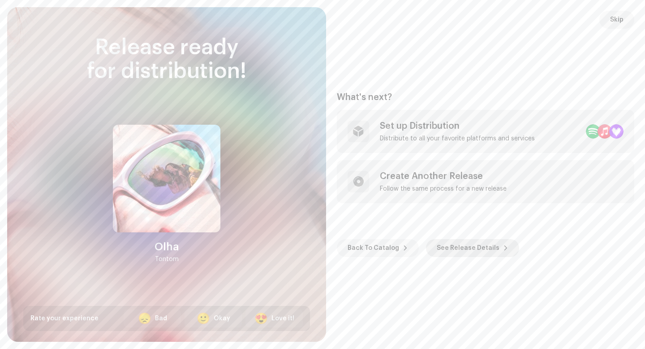
click at [459, 251] on span "See Release Details" at bounding box center [468, 248] width 63 height 18
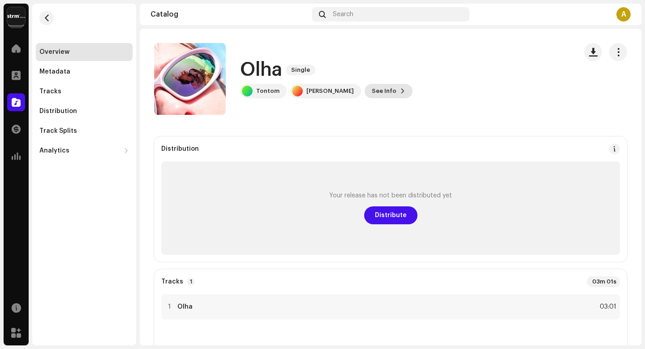
click at [397, 94] on span "See Info" at bounding box center [384, 91] width 25 height 18
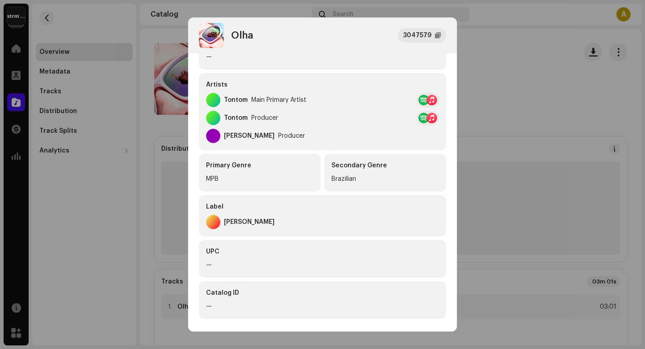
scroll to position [197, 0]
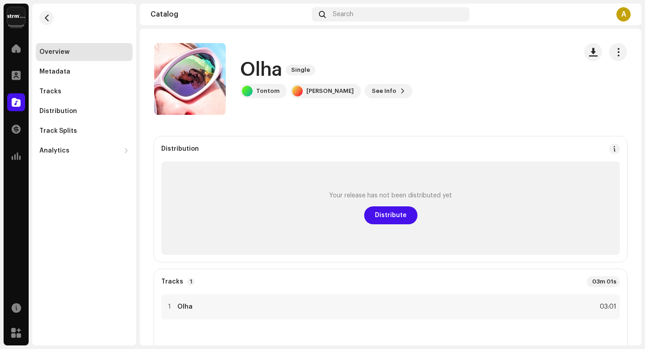
click at [540, 177] on div "Olha 3047579 Metadata Distribution Metadata Language Portuguese Release Title O…" at bounding box center [322, 174] width 645 height 349
click at [82, 94] on div "Tracks" at bounding box center [84, 91] width 90 height 7
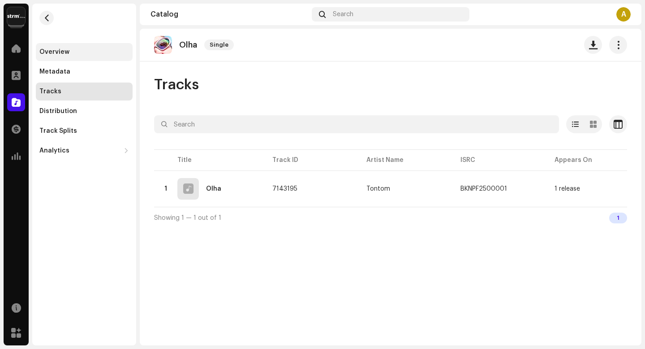
click at [91, 47] on div "Overview" at bounding box center [84, 52] width 97 height 18
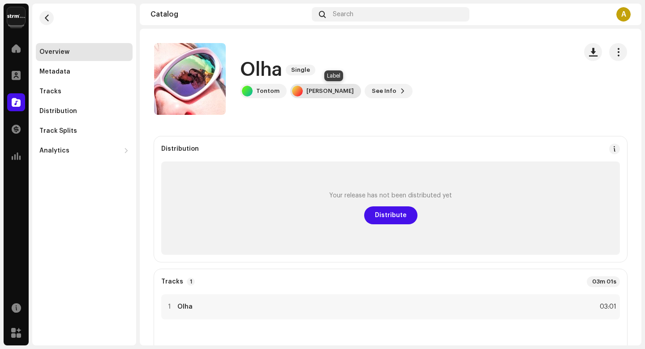
click at [319, 88] on div "[PERSON_NAME]" at bounding box center [331, 90] width 48 height 7
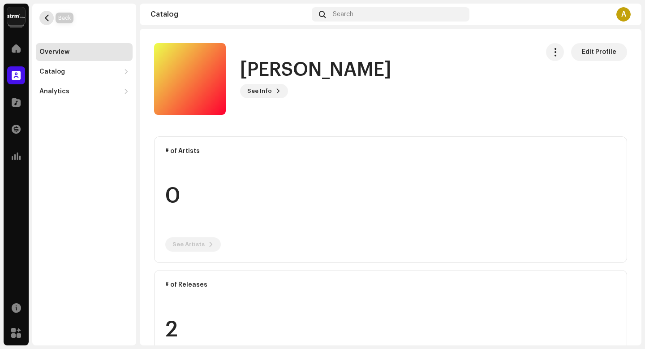
click at [48, 17] on span "button" at bounding box center [46, 17] width 7 height 7
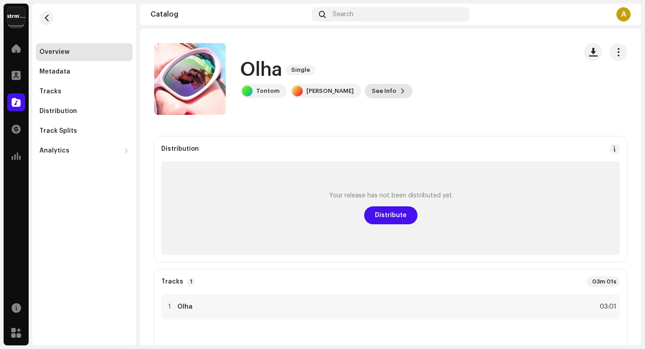
click at [413, 91] on button "See Info" at bounding box center [389, 91] width 48 height 14
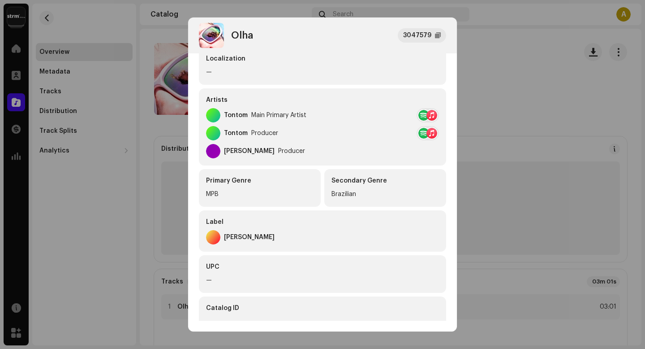
scroll to position [197, 0]
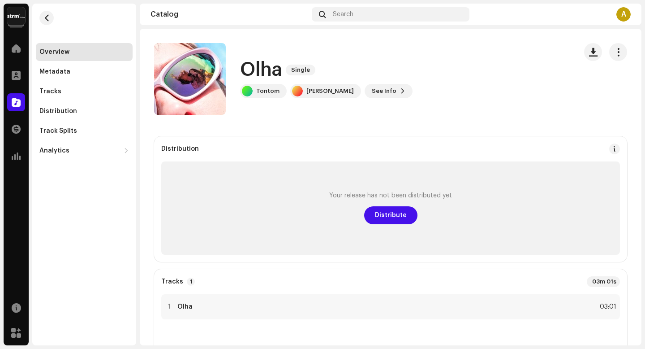
click at [125, 158] on div "Olha 3047579 Metadata Distribution Metadata Language Portuguese Release Title O…" at bounding box center [322, 174] width 645 height 349
click at [460, 52] on div "Olha Single Tontom [PERSON_NAME] See Info" at bounding box center [362, 79] width 416 height 72
click at [397, 95] on span "See Info" at bounding box center [384, 91] width 25 height 18
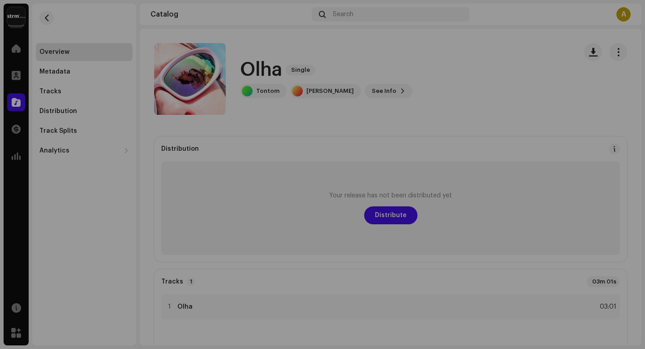
click at [514, 91] on div "Olha 3047579 Metadata Distribution Metadata Language Portuguese Release Title O…" at bounding box center [322, 174] width 645 height 349
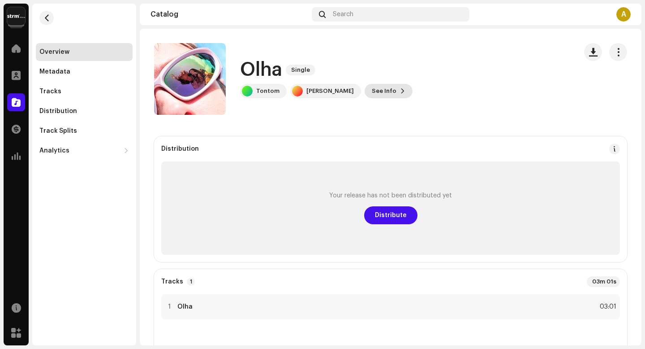
click at [413, 91] on button "See Info" at bounding box center [389, 91] width 48 height 14
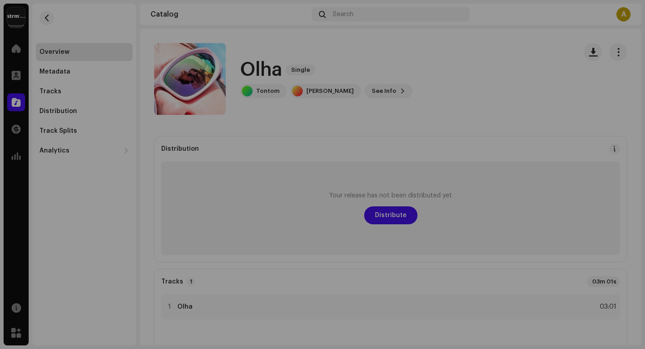
click at [474, 95] on div "Olha 3047579 Metadata Distribution Metadata Language Portuguese Release Title O…" at bounding box center [322, 174] width 645 height 349
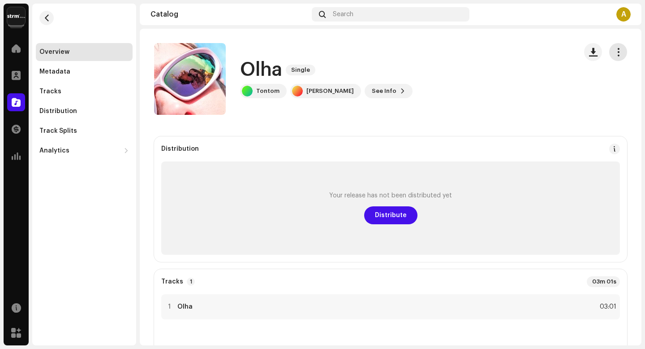
click at [613, 56] on button "button" at bounding box center [619, 52] width 18 height 18
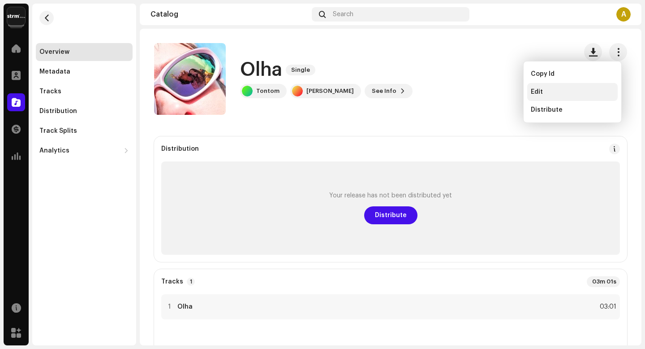
click at [559, 86] on div "Edit" at bounding box center [572, 92] width 91 height 18
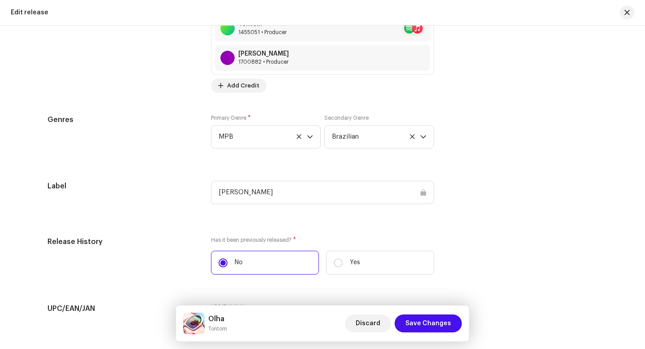
scroll to position [1182, 0]
click at [299, 137] on icon at bounding box center [299, 136] width 6 height 6
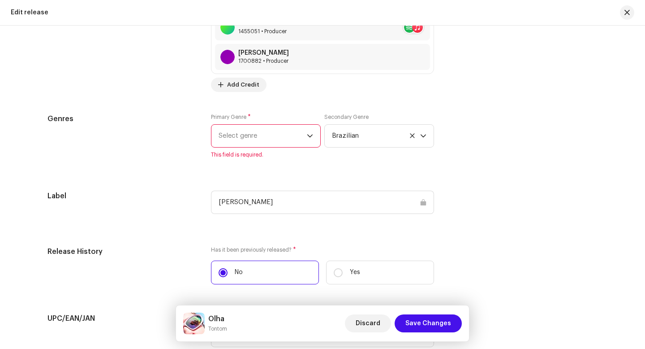
click at [285, 141] on span "Select genre" at bounding box center [263, 136] width 88 height 22
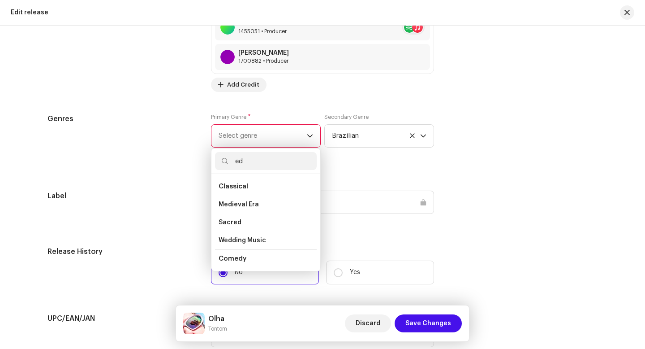
type input "e"
type input "p"
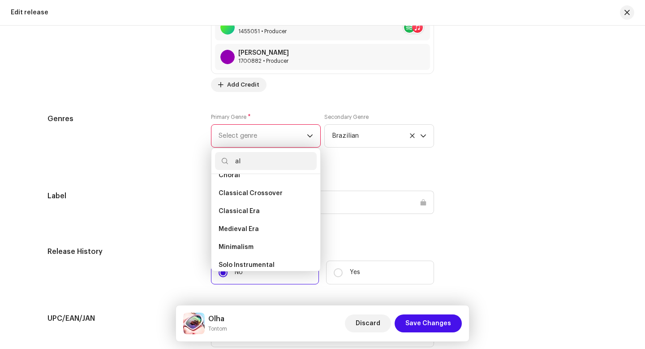
type input "a"
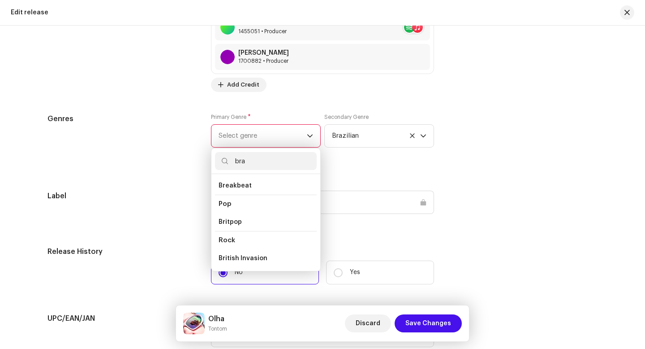
scroll to position [0, 0]
type input "b"
type input "a"
type input "n"
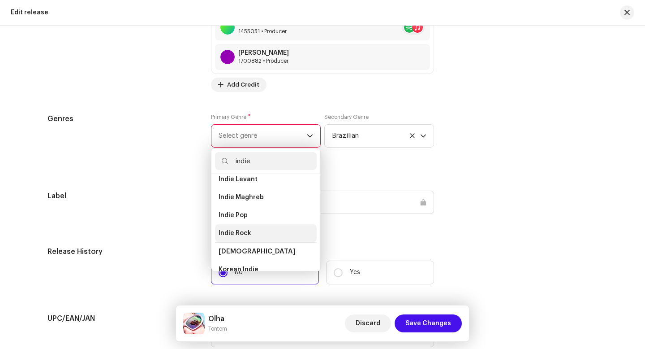
scroll to position [51, 0]
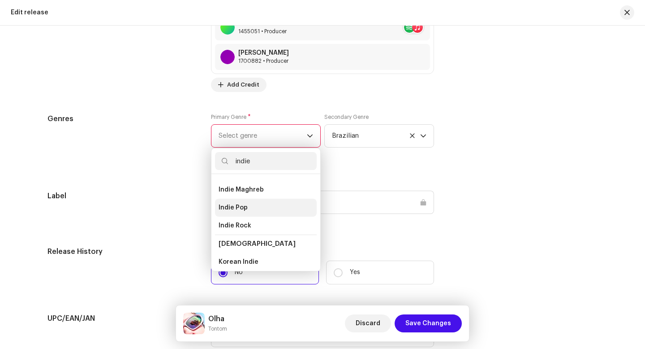
type input "indie"
click at [259, 213] on li "Indie Pop" at bounding box center [266, 208] width 102 height 18
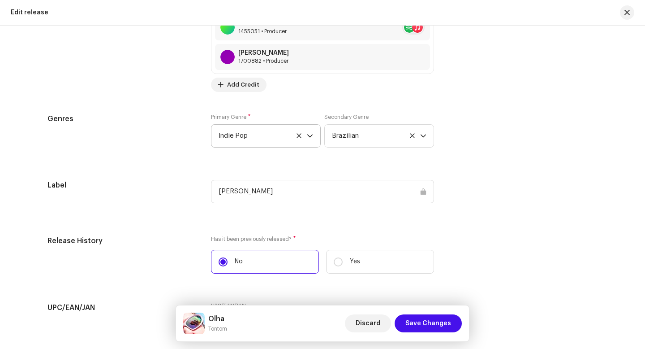
click at [532, 153] on div "Genres Primary Genre * Indie Pop Secondary Genre [DEMOGRAPHIC_DATA]" at bounding box center [323, 135] width 550 height 45
click at [410, 137] on icon at bounding box center [413, 136] width 6 height 6
click at [392, 136] on span "Select genre" at bounding box center [376, 136] width 88 height 22
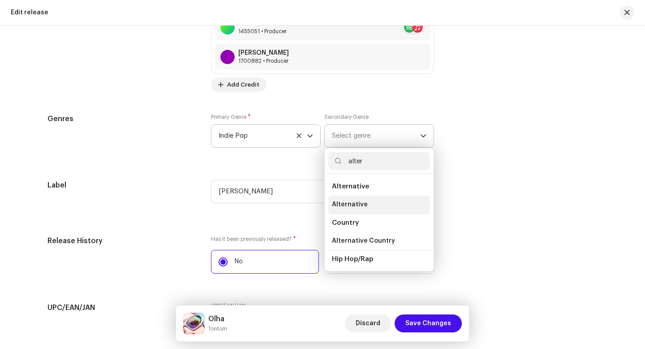
type input "alter"
click at [367, 209] on li "Alternative" at bounding box center [380, 204] width 102 height 18
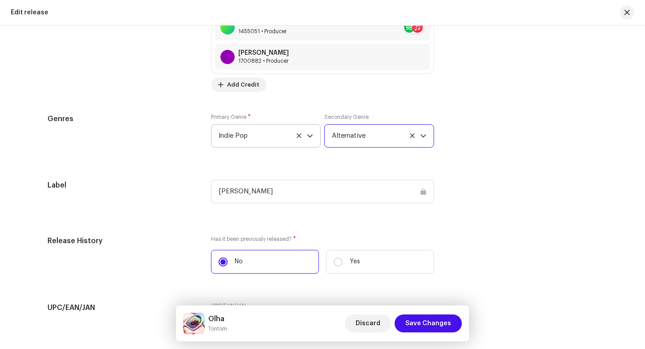
click at [523, 214] on div "Label [PERSON_NAME]" at bounding box center [323, 197] width 550 height 34
click at [447, 325] on span "Save Changes" at bounding box center [429, 323] width 46 height 18
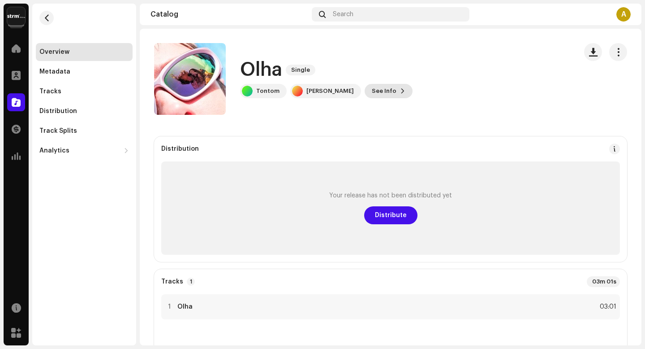
click at [413, 85] on button "See Info" at bounding box center [389, 91] width 48 height 14
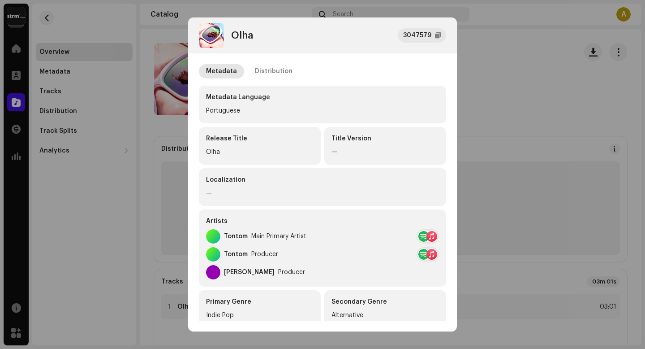
scroll to position [197, 0]
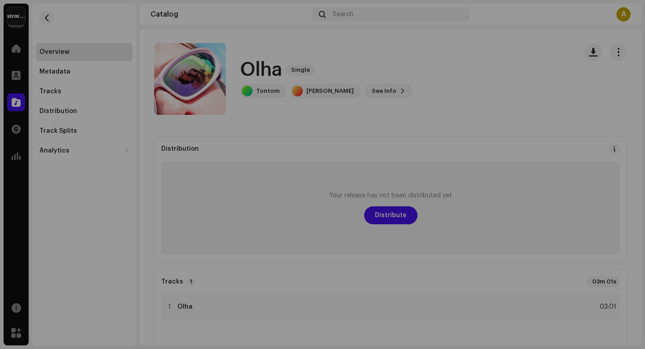
click at [511, 193] on div "Olha 3047579 Metadata Distribution Metadata Language Portuguese Release Title O…" at bounding box center [322, 174] width 645 height 349
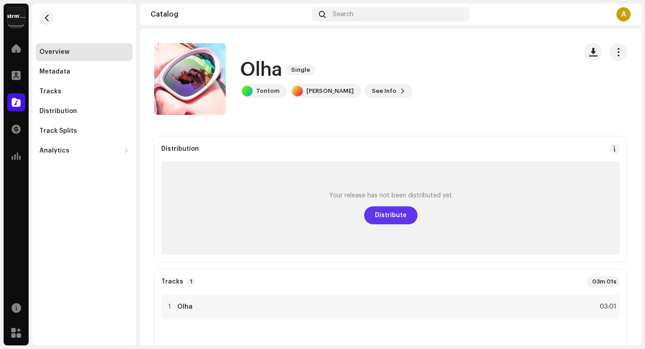
click at [407, 212] on button "Distribute" at bounding box center [390, 215] width 53 height 18
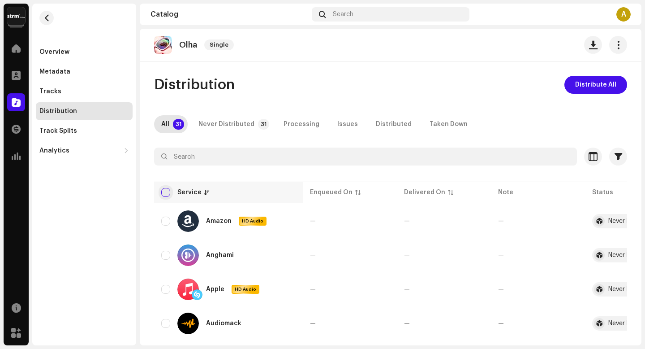
click at [164, 190] on input "checkbox" at bounding box center [165, 192] width 9 height 9
checkbox input "true"
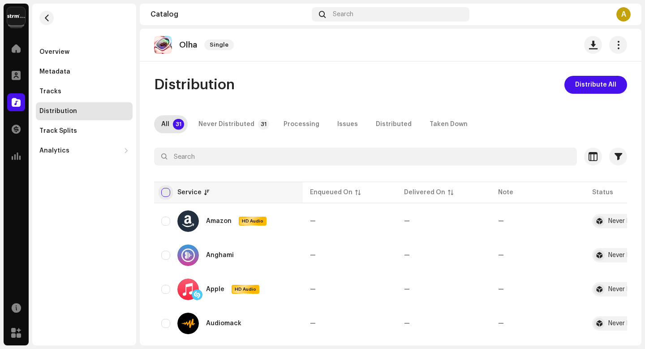
checkbox input "true"
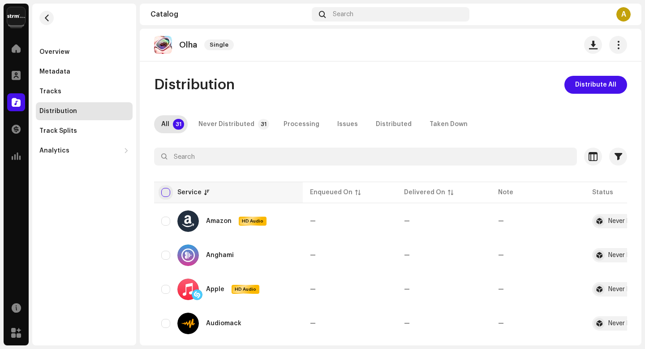
checkbox input "true"
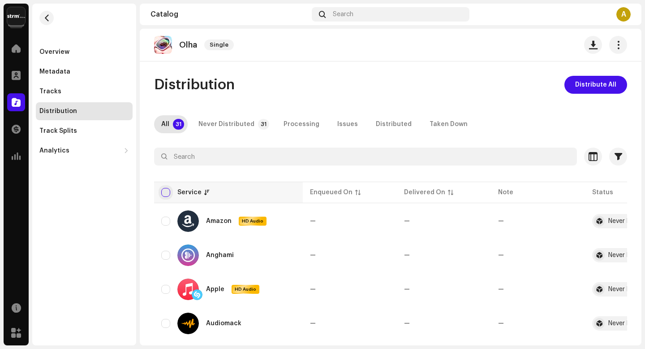
checkbox input "true"
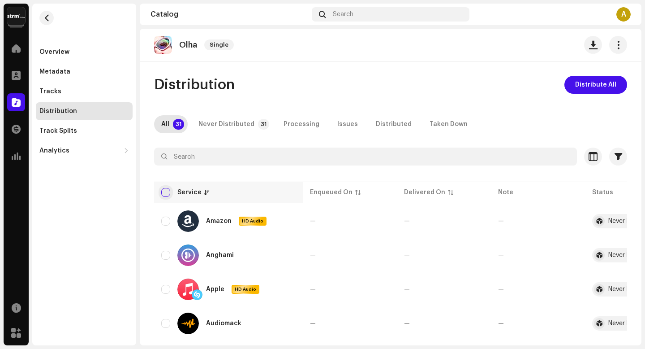
checkbox input "true"
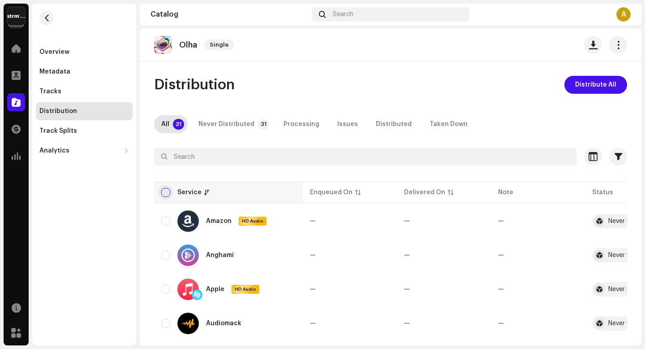
checkbox input "true"
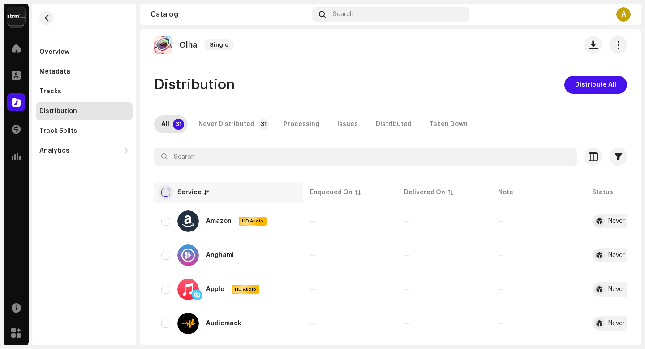
checkbox input "true"
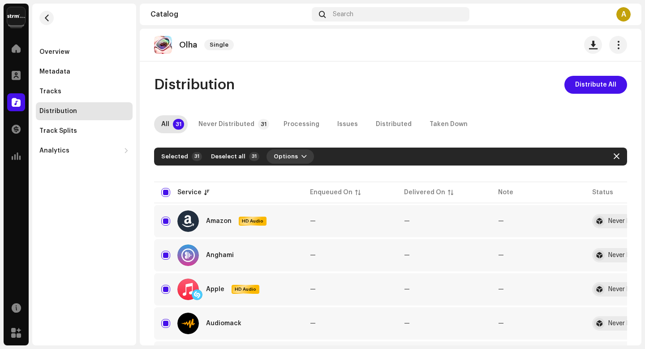
click at [279, 161] on span "Options" at bounding box center [286, 156] width 24 height 18
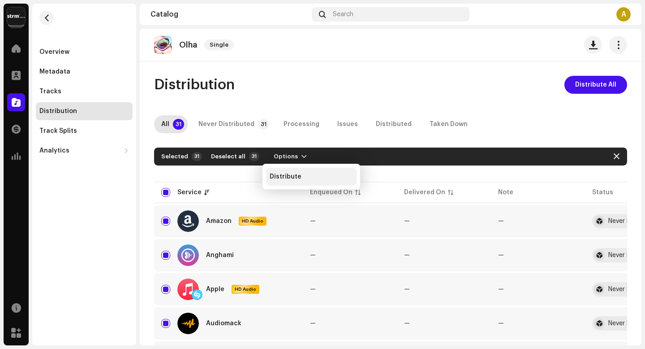
click at [281, 177] on span "Distribute" at bounding box center [286, 176] width 32 height 7
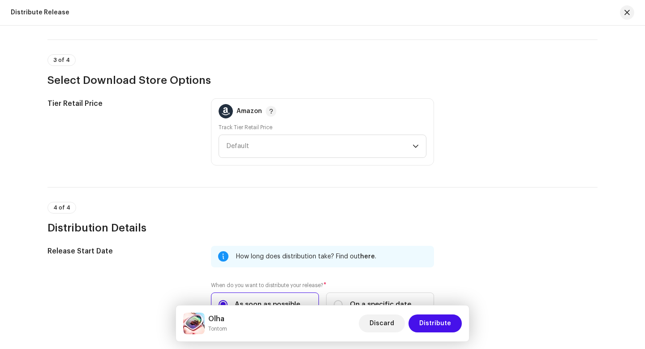
scroll to position [1409, 0]
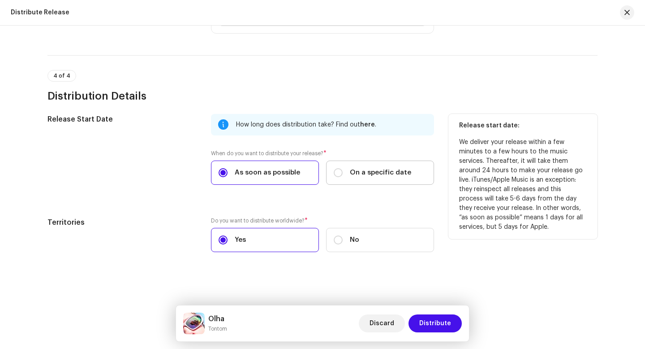
click at [343, 178] on label "On a specific date" at bounding box center [380, 172] width 108 height 24
click at [343, 177] on input "On a specific date" at bounding box center [338, 172] width 9 height 9
radio input "true"
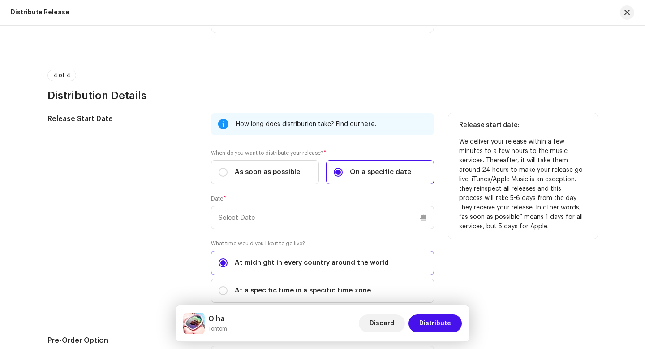
scroll to position [1451, 0]
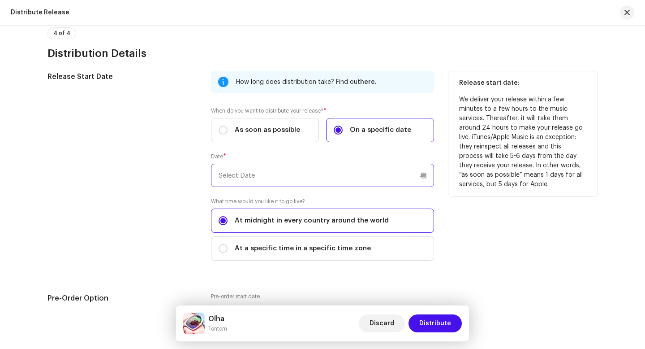
click at [333, 184] on input "text" at bounding box center [322, 175] width 223 height 23
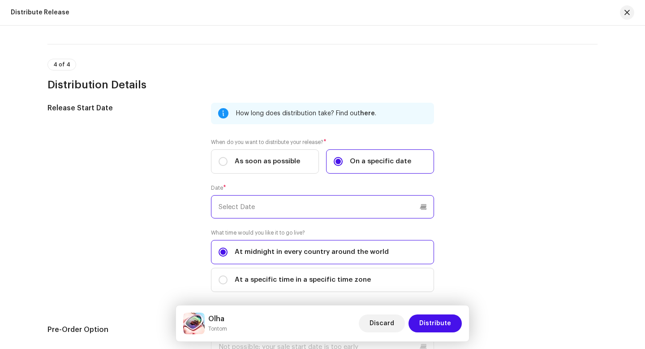
scroll to position [1379, 0]
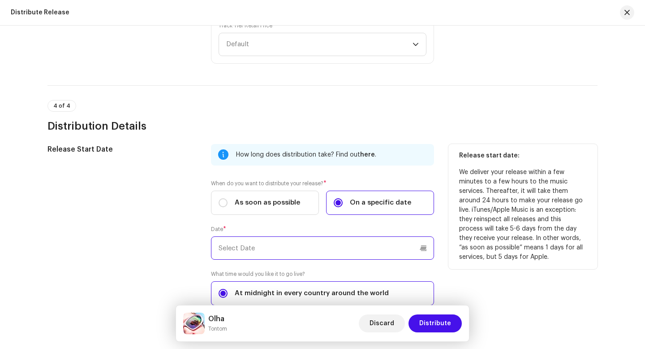
click at [329, 249] on input "text" at bounding box center [322, 247] width 223 height 23
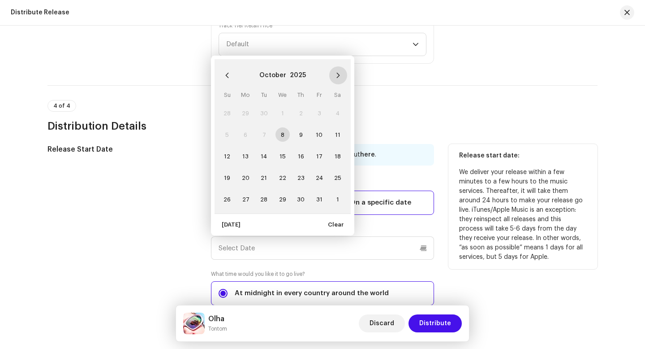
click at [337, 77] on icon "Next Month" at bounding box center [338, 75] width 3 height 5
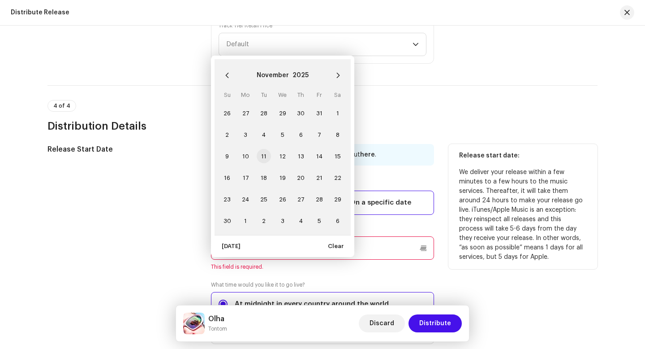
click at [261, 157] on span "11" at bounding box center [264, 156] width 14 height 14
type input "[DATE]"
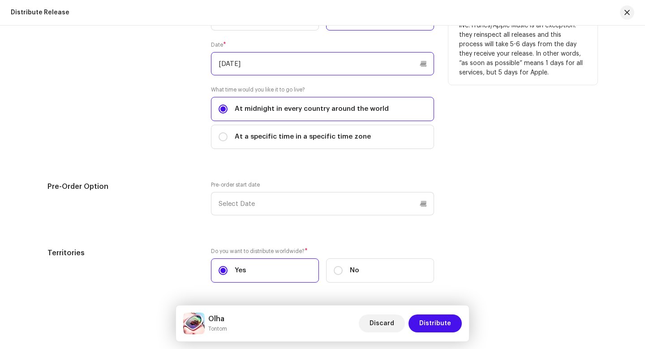
scroll to position [1594, 0]
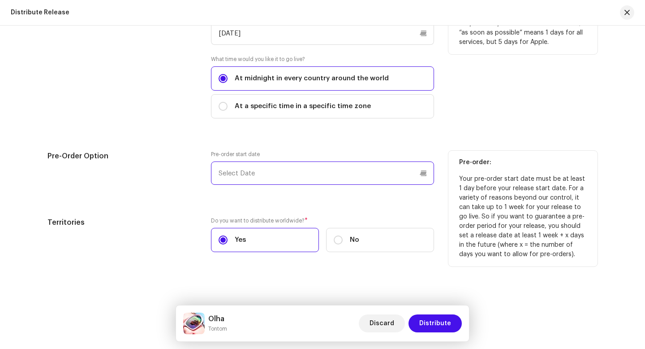
click at [367, 172] on input "text" at bounding box center [322, 172] width 223 height 23
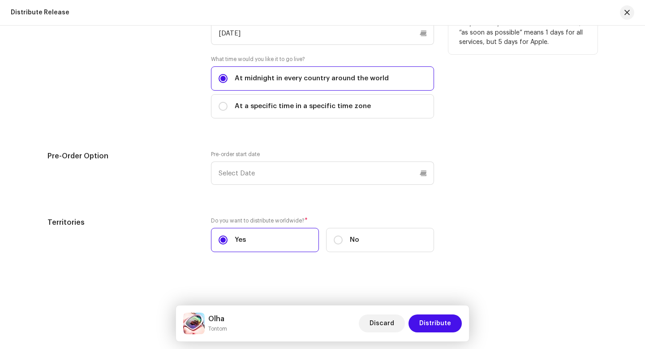
click at [484, 94] on div "Release start date: We deliver your release within a few minutes to a few hours…" at bounding box center [523, 29] width 149 height 200
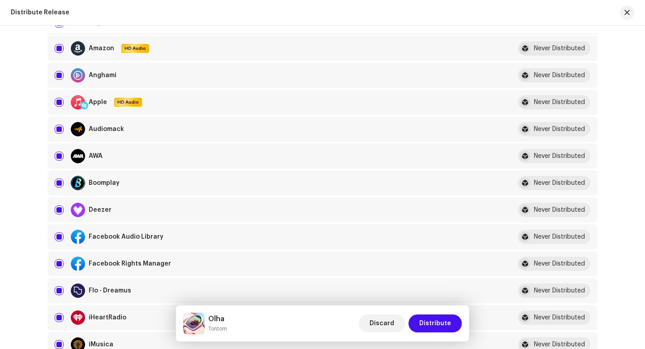
scroll to position [0, 0]
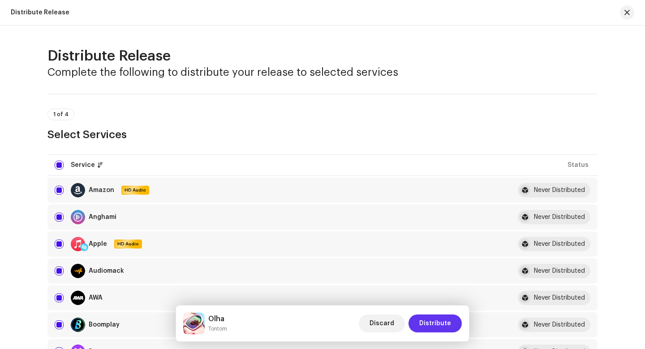
click at [450, 320] on span "Distribute" at bounding box center [435, 323] width 32 height 18
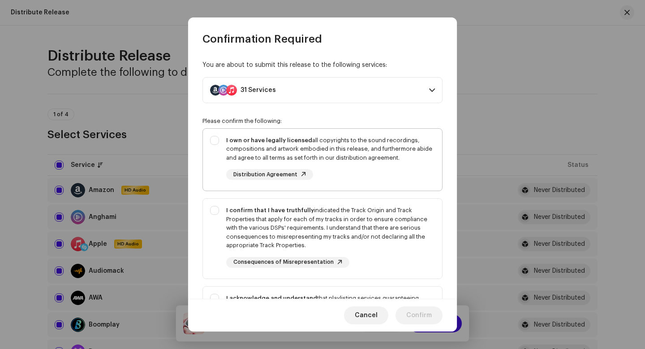
click at [376, 132] on div "I own or have legally licensed all copyrights to the sound recordings, composit…" at bounding box center [322, 158] width 239 height 59
checkbox input "true"
click at [371, 220] on div "I confirm that I have truthfully indicated the Track Origin and Track Propertie…" at bounding box center [330, 228] width 209 height 44
checkbox input "true"
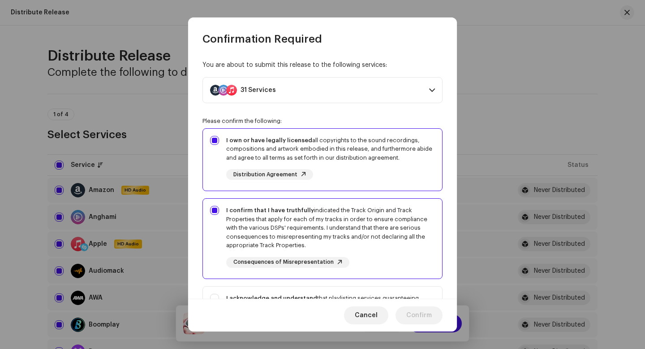
scroll to position [90, 0]
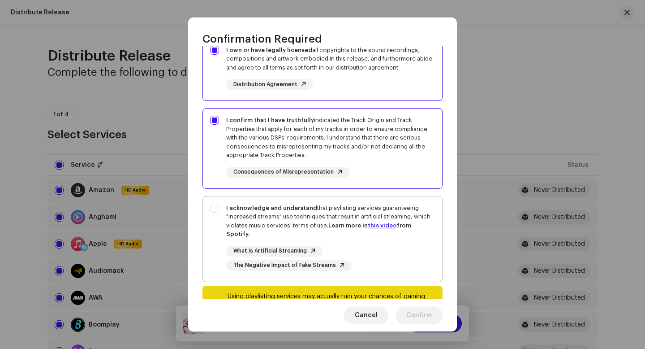
click at [369, 204] on div "I acknowledge and understand that playlisting services guaranteeing "increased …" at bounding box center [330, 220] width 209 height 35
checkbox input "true"
click at [412, 312] on span "Confirm" at bounding box center [419, 315] width 26 height 18
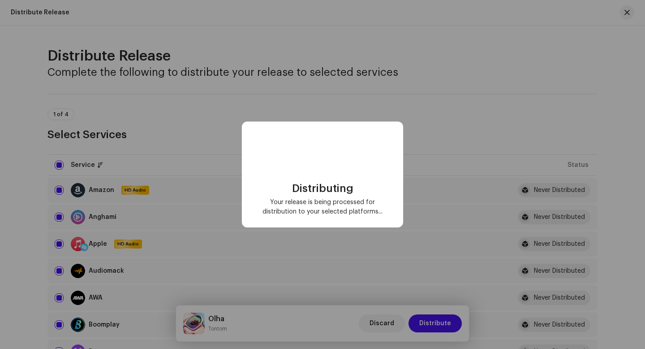
checkbox input "false"
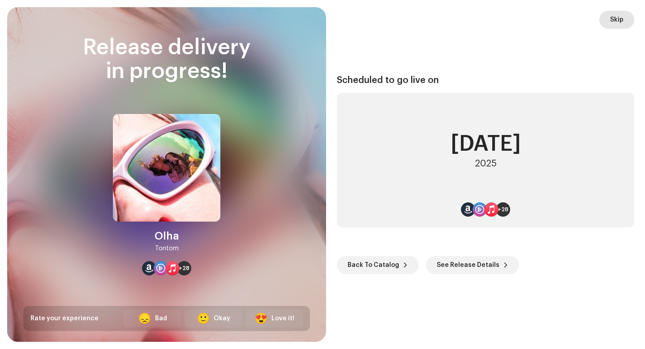
click at [624, 24] on button "Skip" at bounding box center [617, 20] width 35 height 18
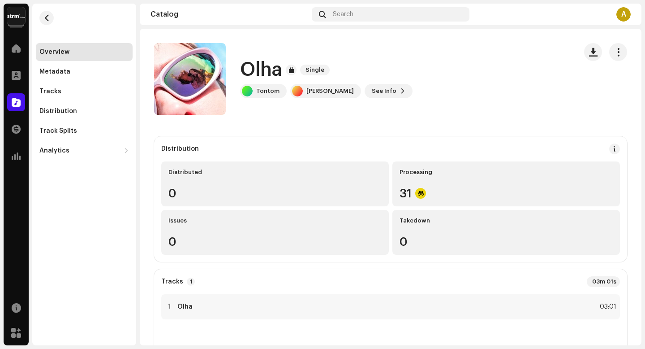
scroll to position [25, 0]
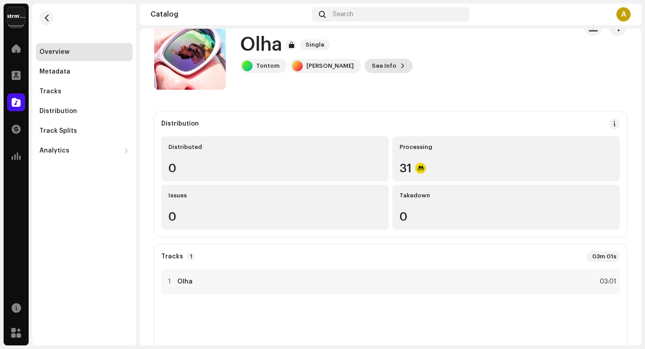
click at [394, 69] on span "See Info" at bounding box center [384, 66] width 25 height 18
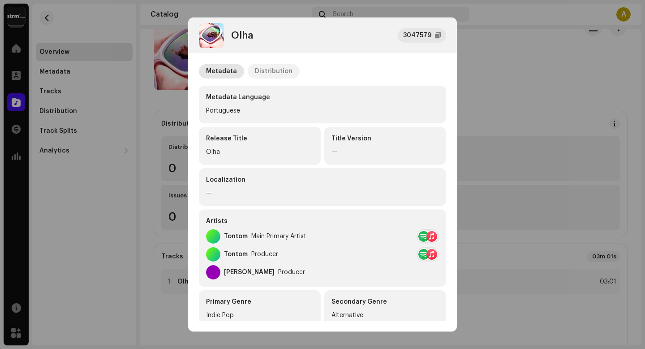
click at [280, 66] on div "Distribution" at bounding box center [274, 71] width 38 height 14
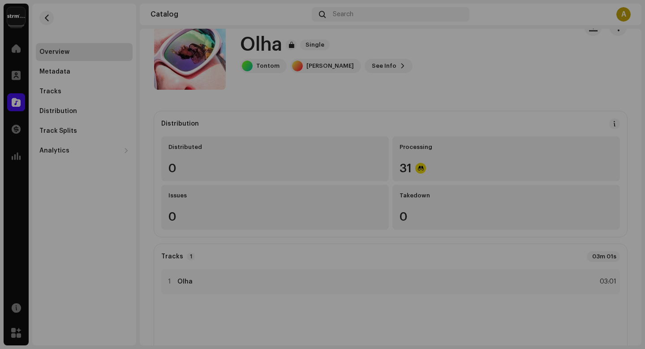
click at [519, 92] on div "Olha 3047579 Metadata Distribution Release Date [DATE] (Midnight Worldwide) Dis…" at bounding box center [322, 174] width 645 height 349
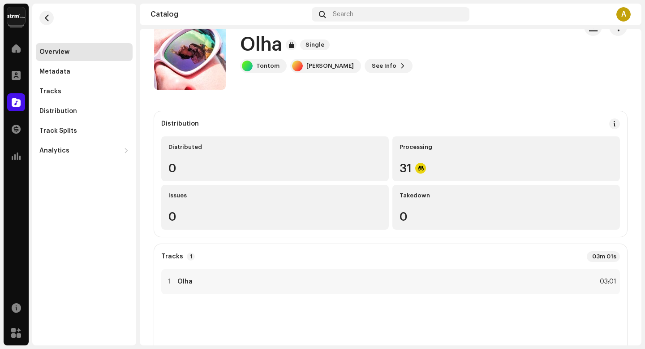
scroll to position [0, 0]
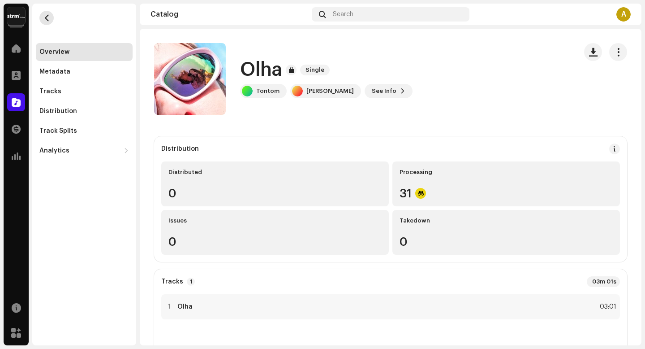
click at [47, 21] on span "button" at bounding box center [46, 17] width 7 height 7
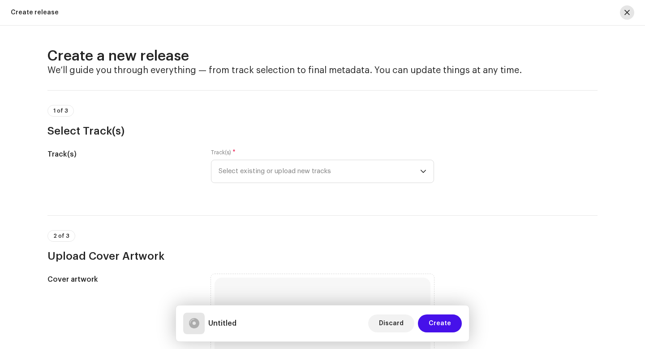
click at [627, 12] on span "button" at bounding box center [627, 12] width 5 height 7
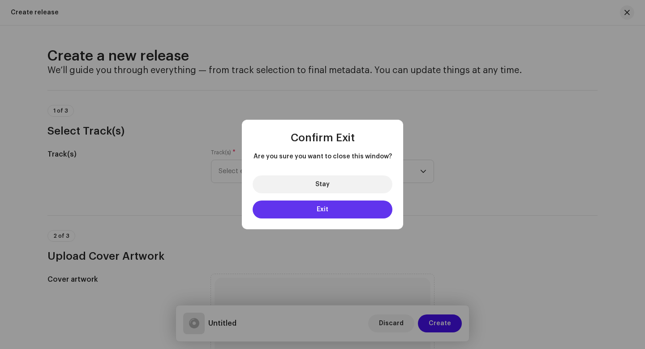
click at [376, 204] on button "Exit" at bounding box center [323, 209] width 140 height 18
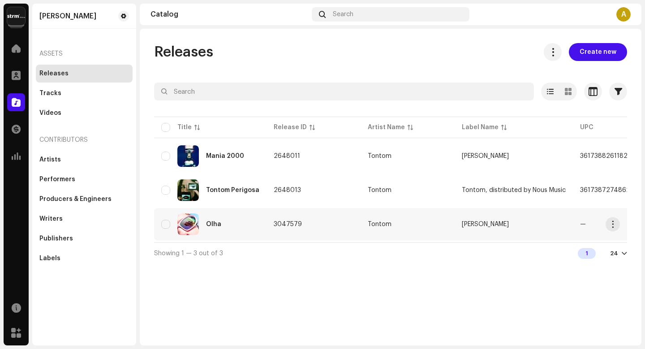
click at [504, 223] on span "[PERSON_NAME]" at bounding box center [485, 224] width 47 height 6
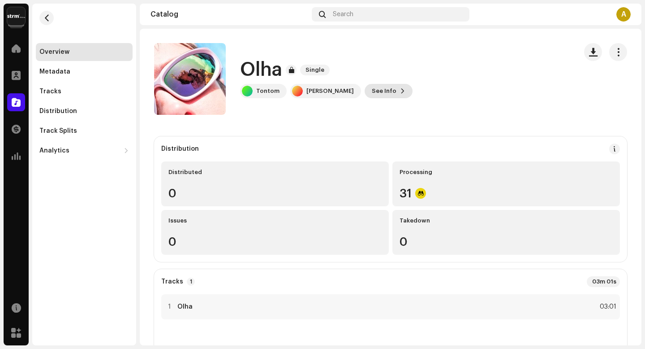
click at [397, 92] on span "See Info" at bounding box center [384, 91] width 25 height 18
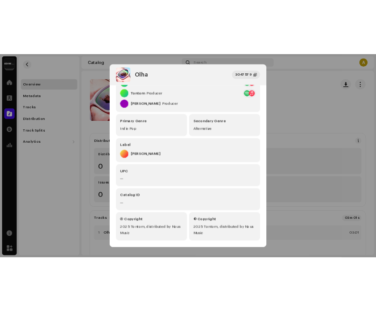
scroll to position [197, 0]
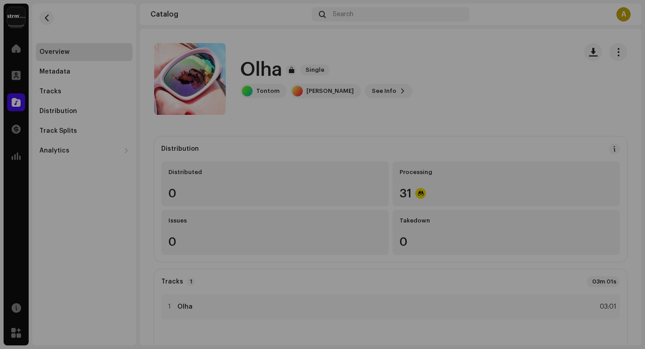
click at [507, 72] on div "Olha 3047579 Metadata Distribution Metadata Language Portuguese Release Title O…" at bounding box center [322, 174] width 645 height 349
